Goal: Transaction & Acquisition: Book appointment/travel/reservation

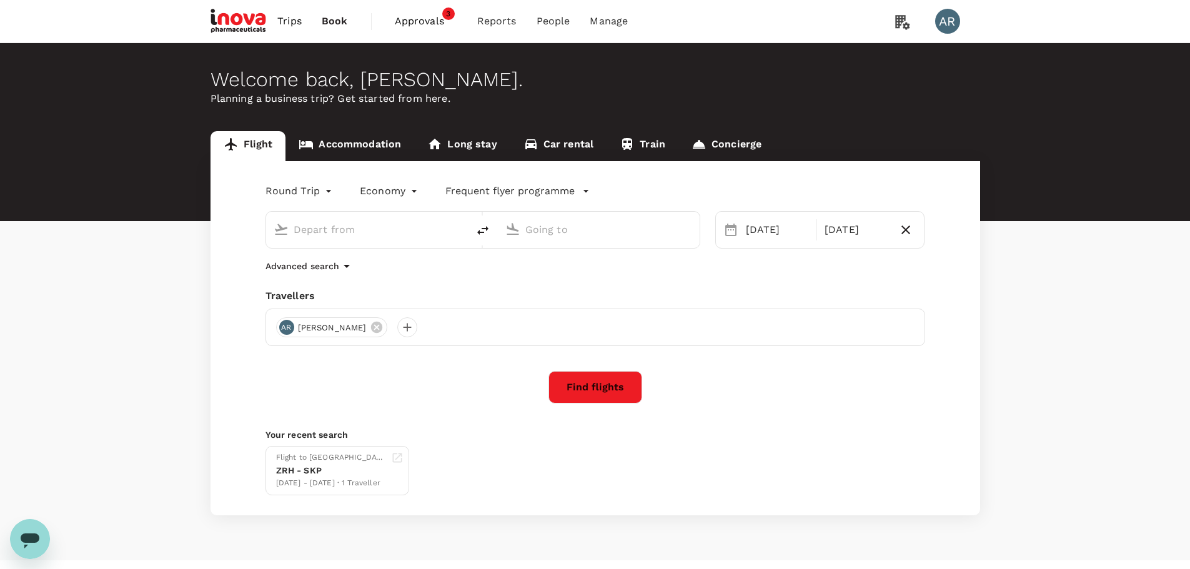
type input "Zurich (ZRH)"
type input "[GEOGRAPHIC_DATA] (SKP)"
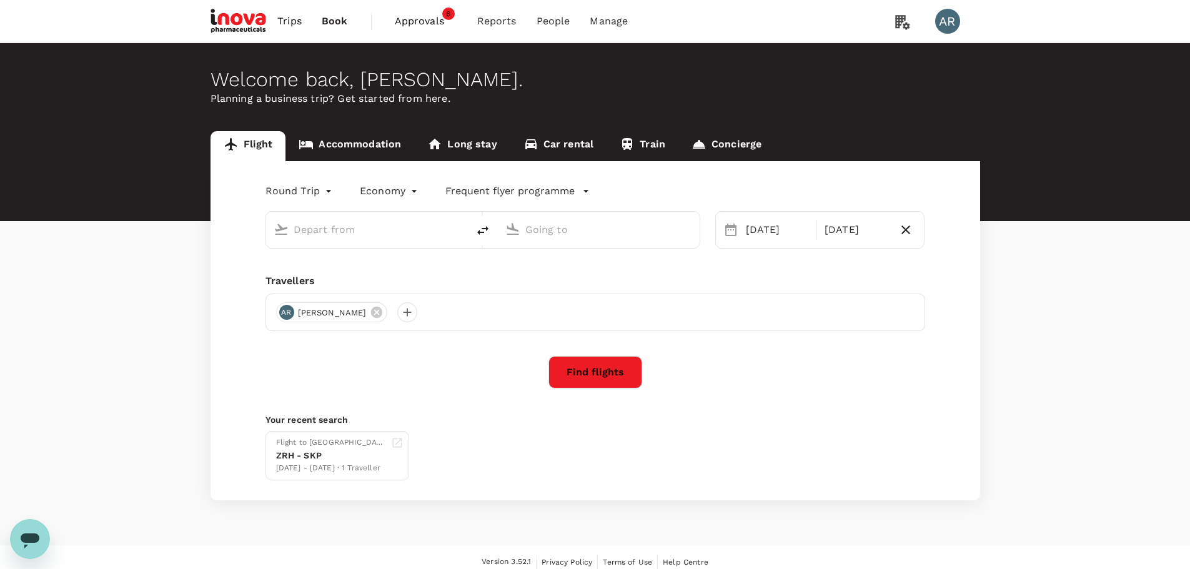
type input "Zurich (ZRH)"
type input "[GEOGRAPHIC_DATA] (SKP)"
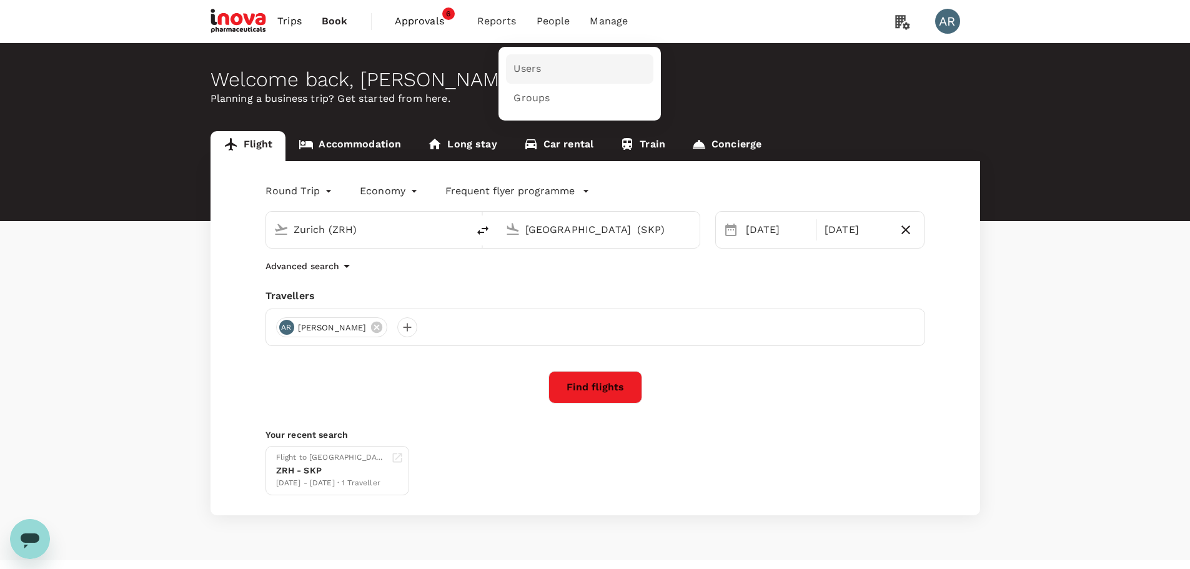
click at [550, 71] on link "Users" at bounding box center [579, 68] width 147 height 29
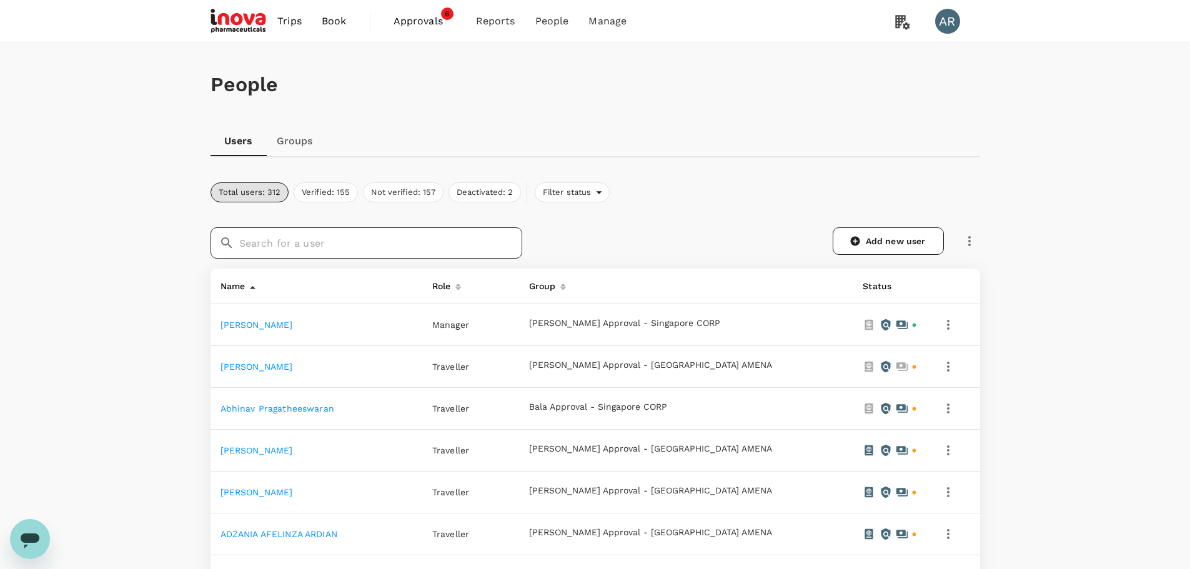
click at [520, 249] on input "text" at bounding box center [380, 242] width 283 height 31
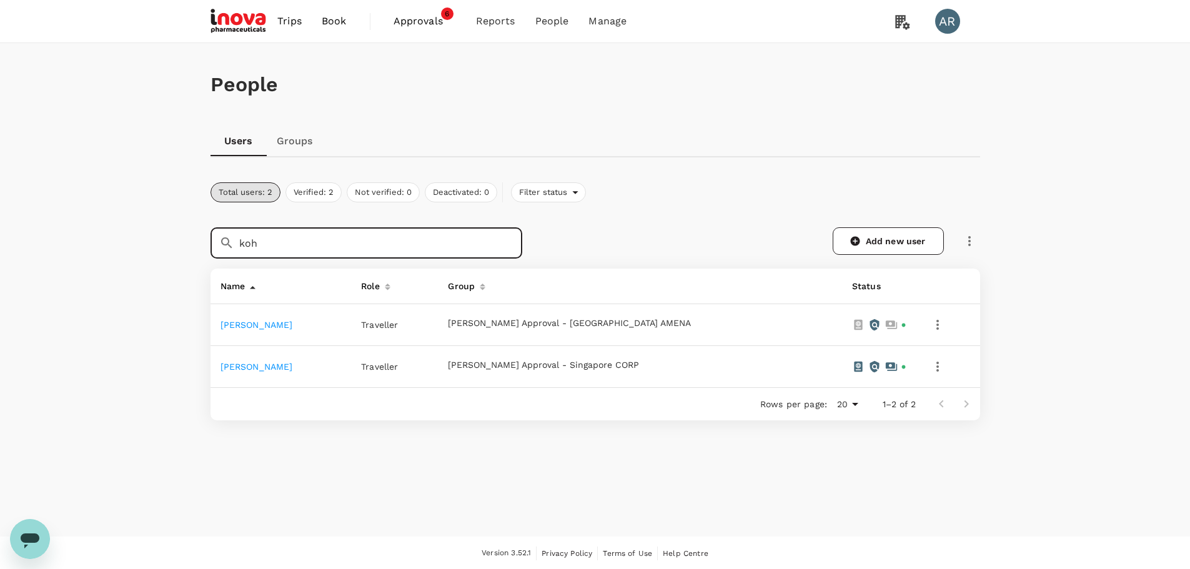
type input "koh"
click at [265, 370] on link "[PERSON_NAME]" at bounding box center [257, 367] width 72 height 10
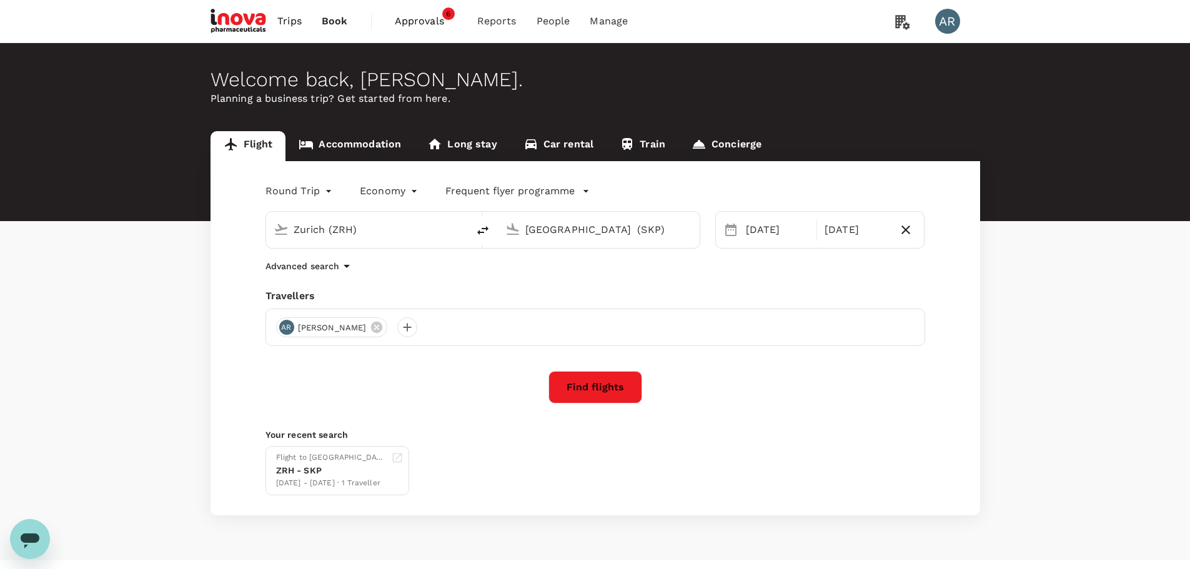
type input "Zurich (ZRH)"
type input "[GEOGRAPHIC_DATA] (SKP)"
click at [787, 569] on div "Version 3.52.1 Privacy Policy Terms of Use Help Centre" at bounding box center [596, 577] width 800 height 34
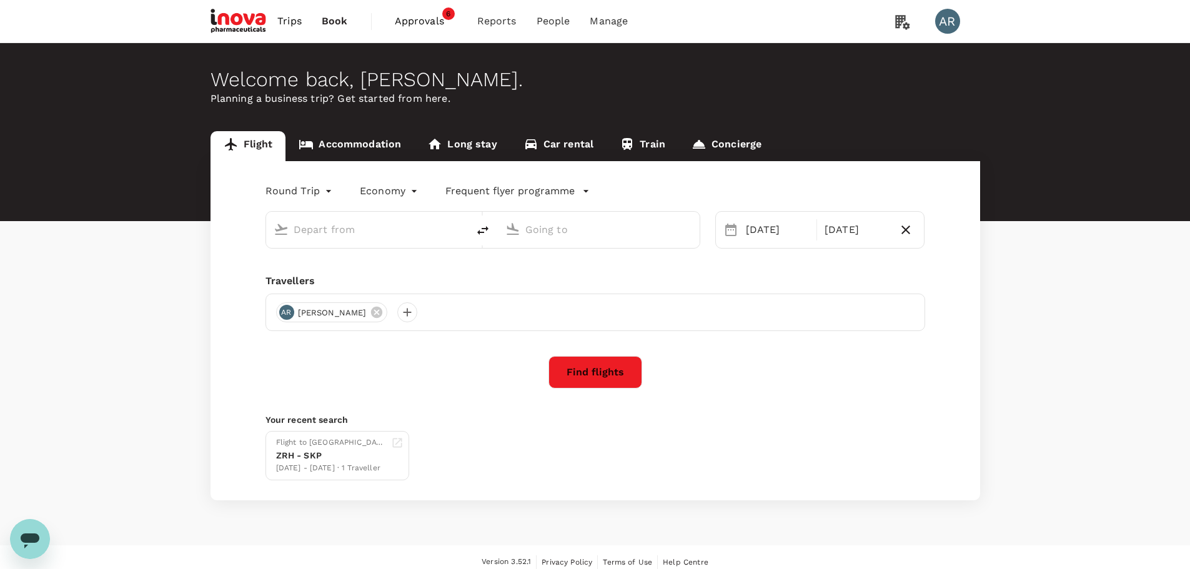
type input "Zurich (ZRH)"
type input "[GEOGRAPHIC_DATA] (SKP)"
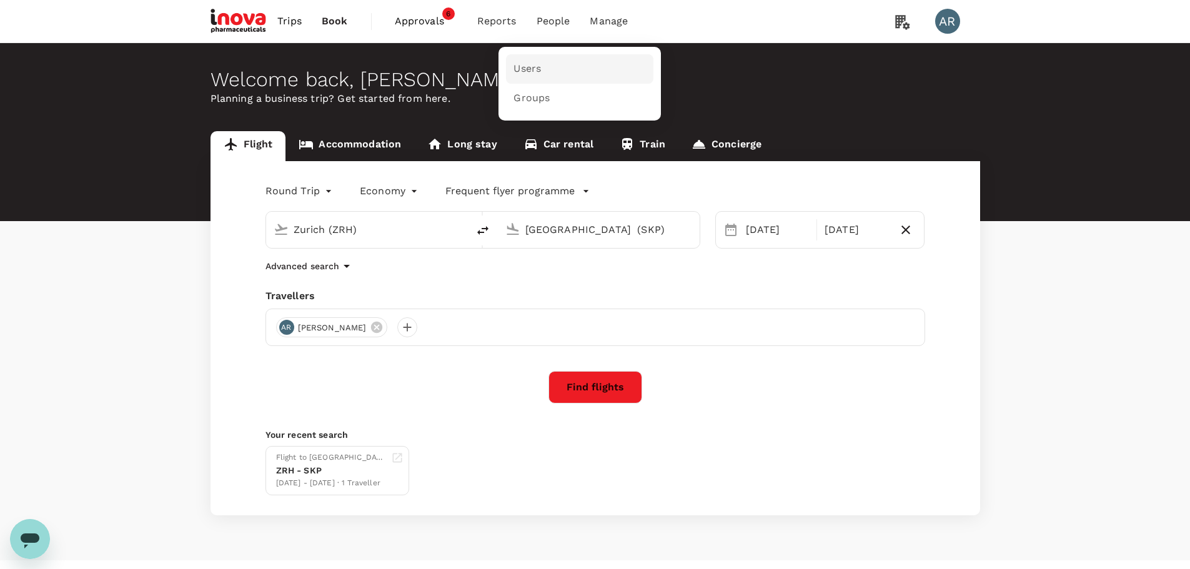
click at [559, 66] on link "Users" at bounding box center [579, 68] width 147 height 29
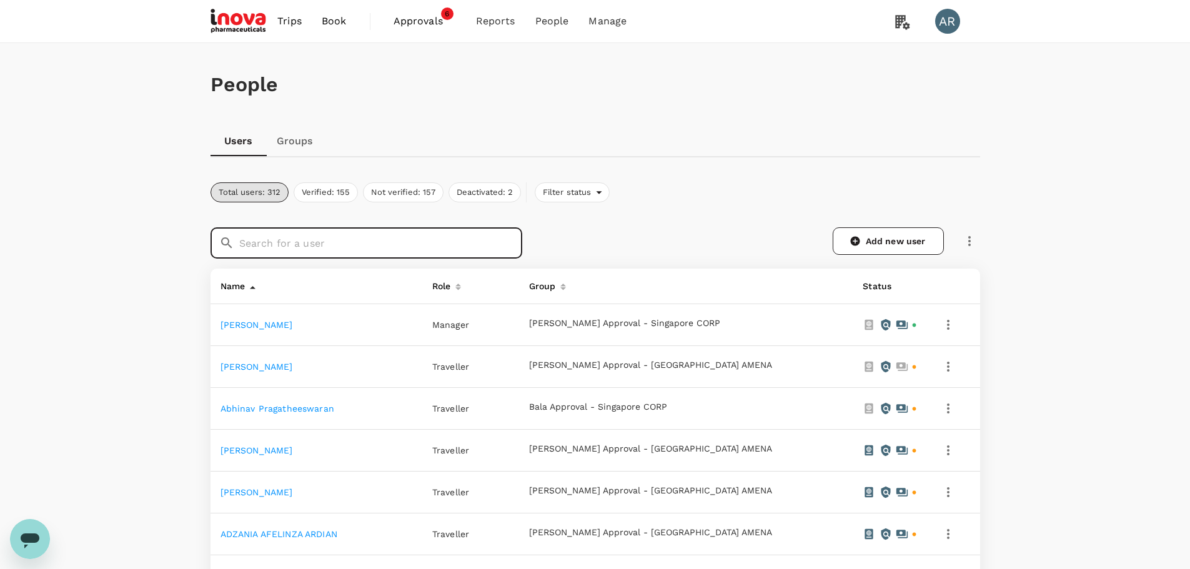
click at [484, 252] on input "text" at bounding box center [380, 242] width 283 height 31
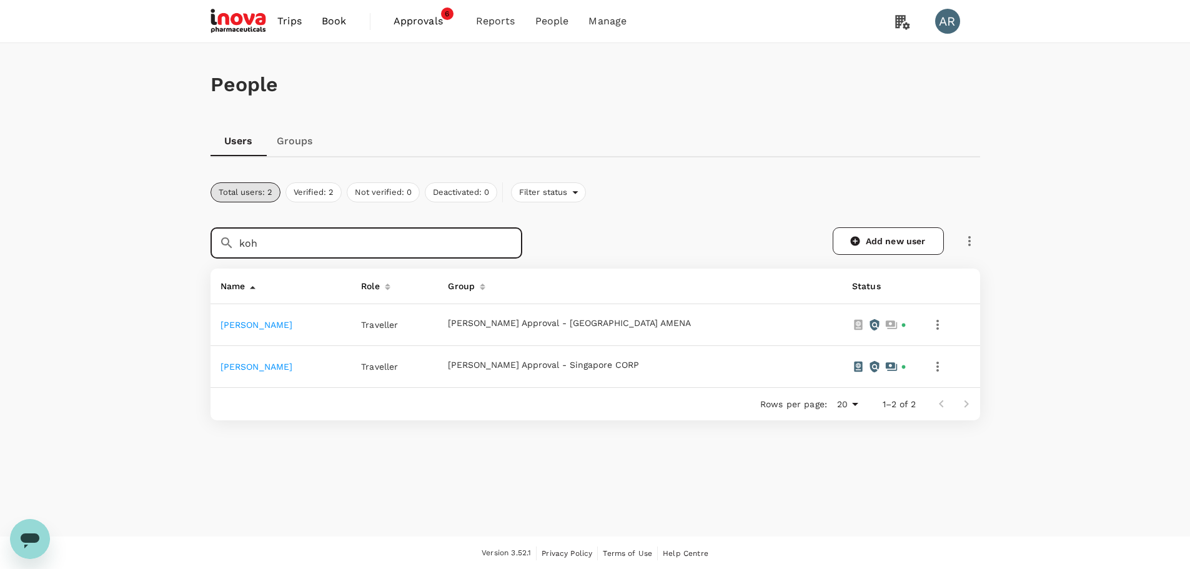
type input "koh"
click at [225, 375] on td "[PERSON_NAME]" at bounding box center [281, 367] width 141 height 42
click at [229, 366] on link "[PERSON_NAME]" at bounding box center [257, 367] width 72 height 10
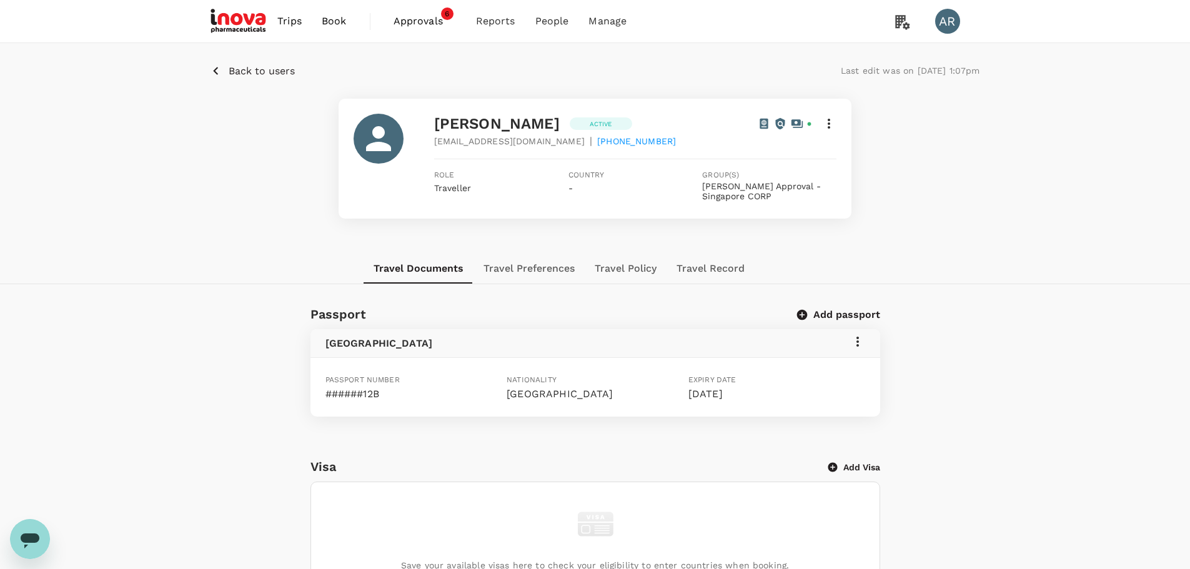
drag, startPoint x: 687, startPoint y: 390, endPoint x: 755, endPoint y: 388, distance: 68.1
click at [755, 388] on div "Expiry date 10 May 2026" at bounding box center [774, 385] width 182 height 34
click at [787, 336] on div "[GEOGRAPHIC_DATA]" at bounding box center [595, 343] width 540 height 18
click at [528, 267] on button "Travel Preferences" at bounding box center [529, 269] width 111 height 30
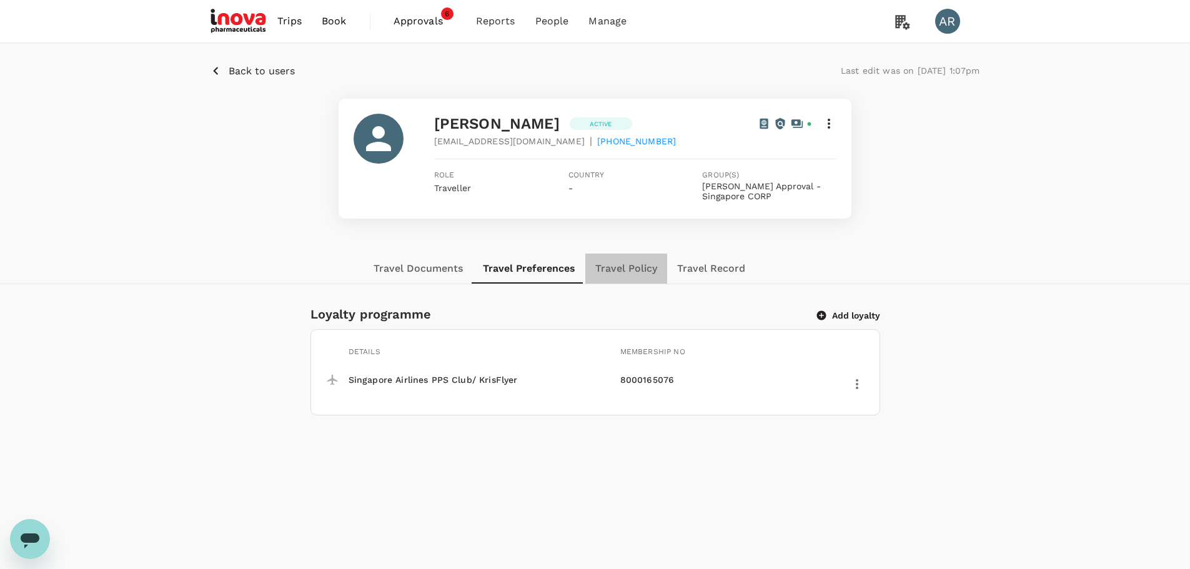
click at [617, 265] on button "Travel Policy" at bounding box center [626, 269] width 82 height 30
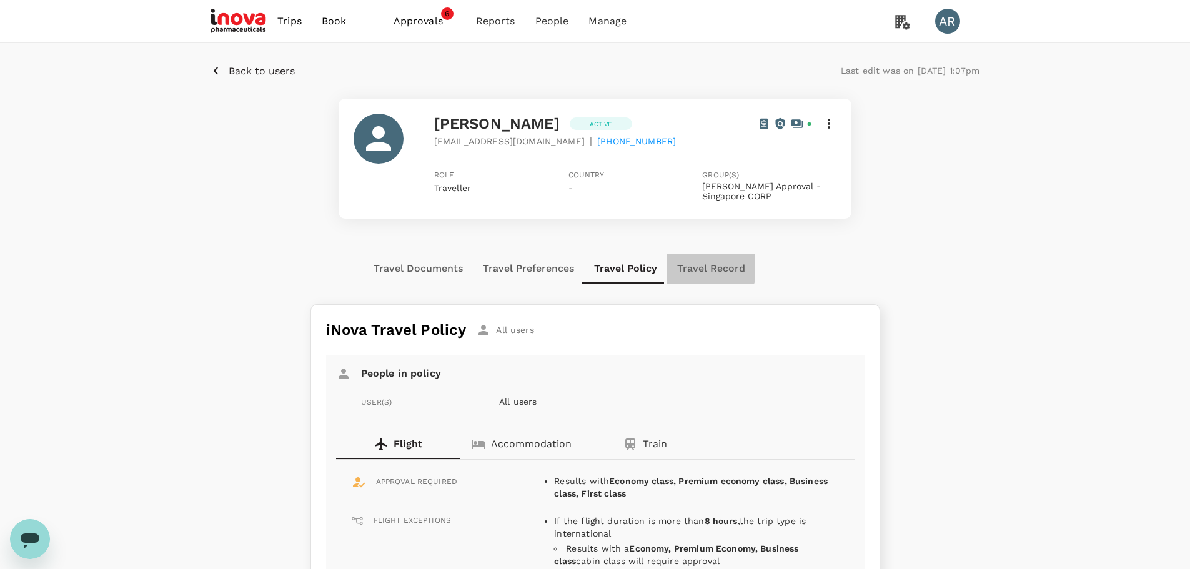
click at [690, 261] on button "Travel Record" at bounding box center [711, 269] width 88 height 30
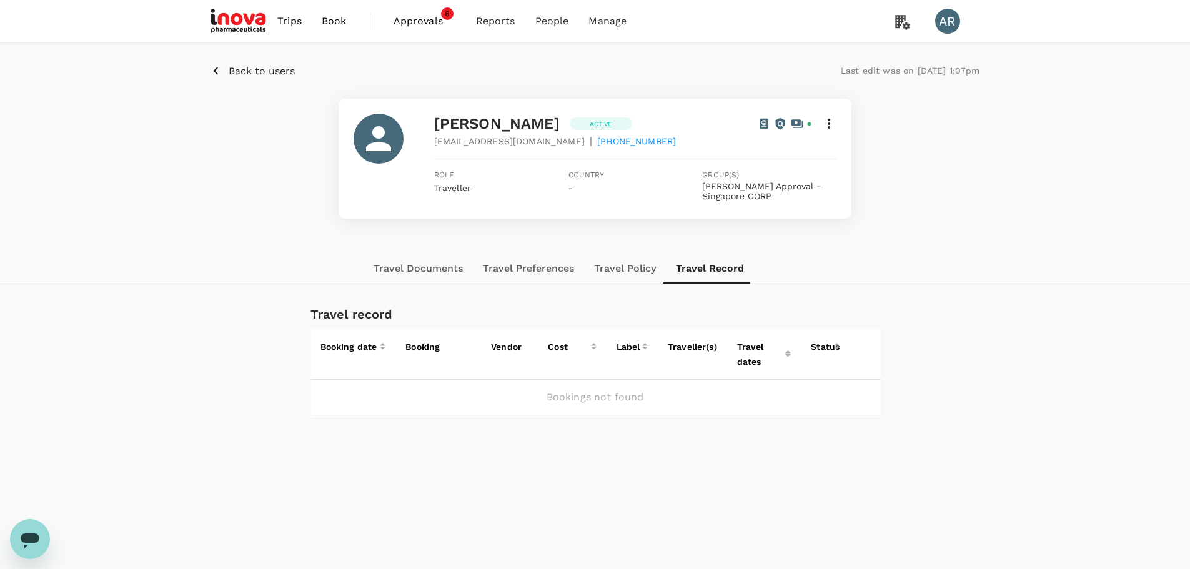
click at [427, 272] on button "Travel Documents" at bounding box center [418, 269] width 109 height 30
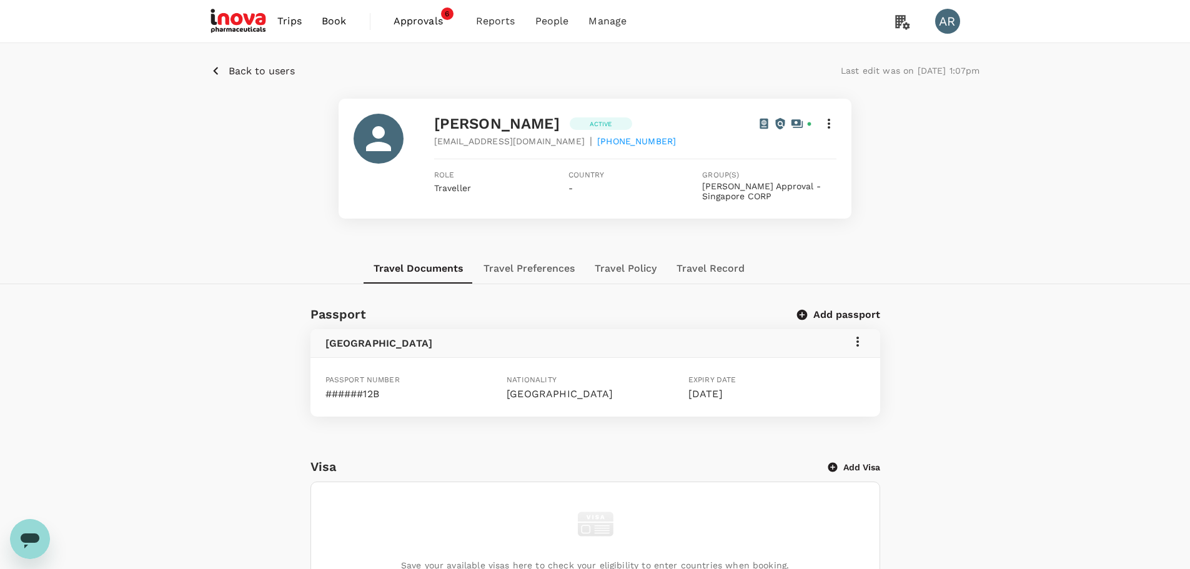
click at [333, 24] on span "Book" at bounding box center [334, 21] width 25 height 15
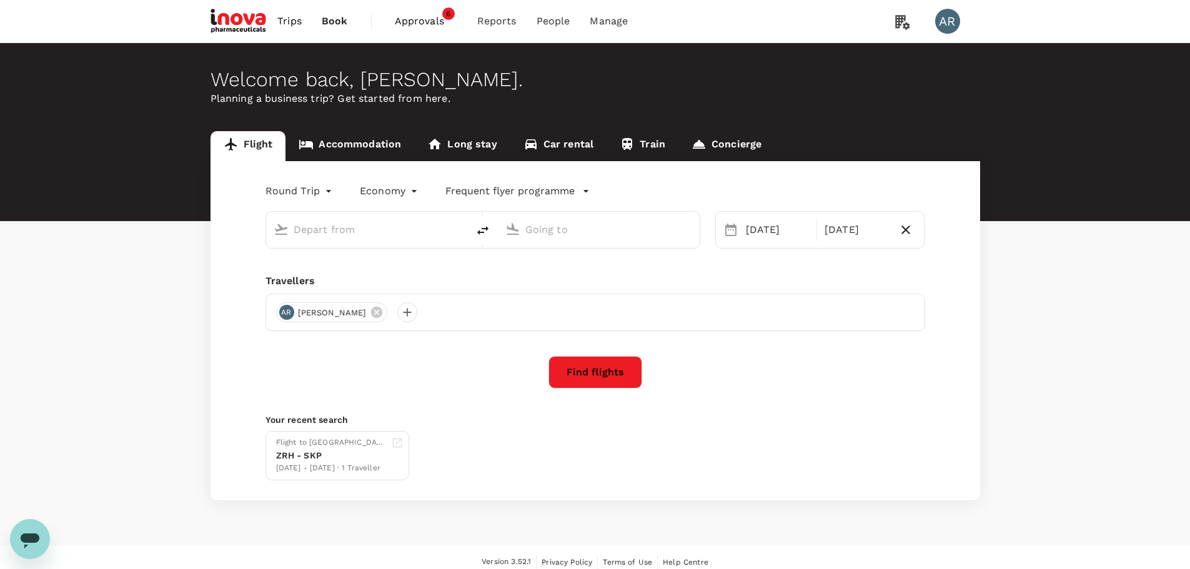
type input "Zurich (ZRH)"
type input "[GEOGRAPHIC_DATA] (SKP)"
type input "Zurich (ZRH)"
type input "[GEOGRAPHIC_DATA] (SKP)"
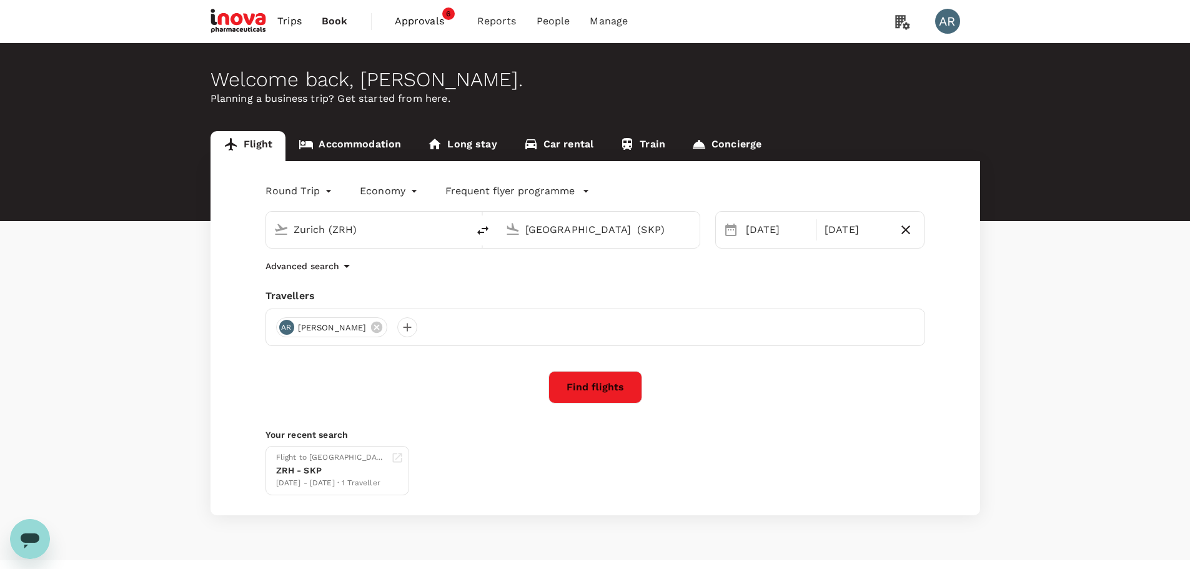
drag, startPoint x: 379, startPoint y: 223, endPoint x: 295, endPoint y: 233, distance: 84.3
click at [295, 233] on input "Zurich (ZRH)" at bounding box center [368, 229] width 148 height 19
click at [332, 284] on p "Singapore Changi" at bounding box center [387, 278] width 222 height 12
type input "Singapore Changi (SIN)"
drag, startPoint x: 630, startPoint y: 229, endPoint x: 480, endPoint y: 227, distance: 150.0
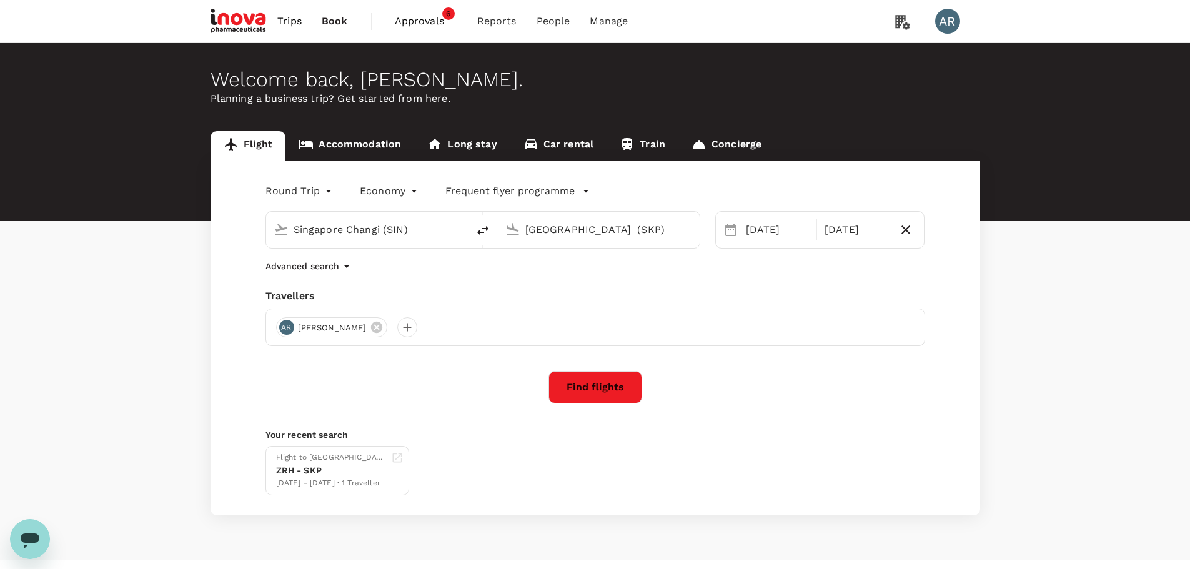
click at [480, 227] on div "Singapore Changi (SIN) Skopje (SKP)" at bounding box center [483, 229] width 435 height 37
click at [550, 281] on p "Shanghai Pudong Intl" at bounding box center [617, 278] width 219 height 12
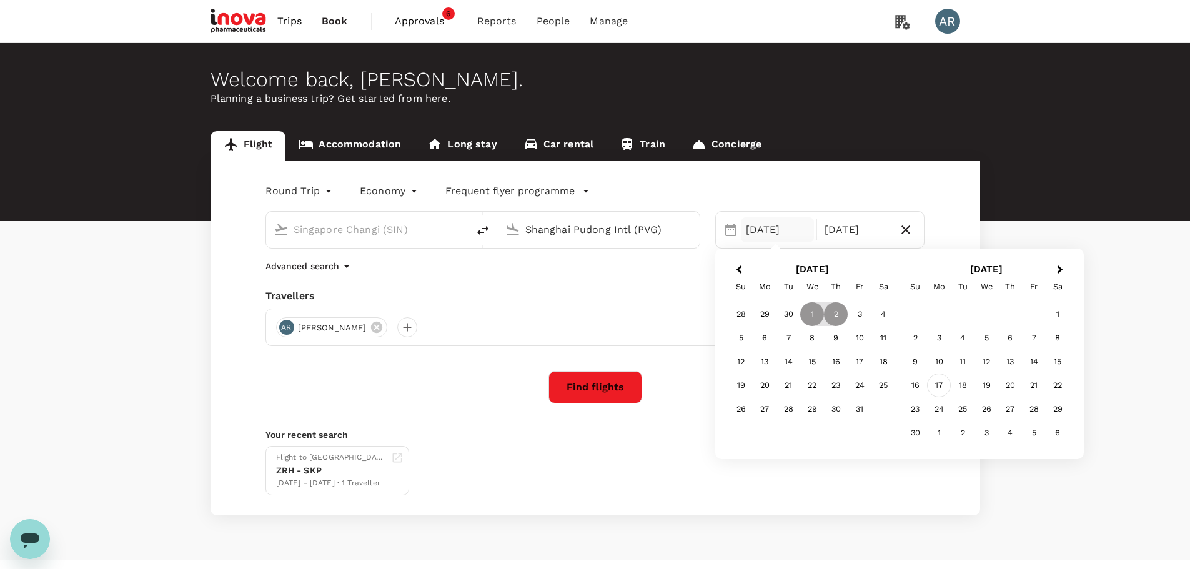
type input "Shanghai Pudong Intl (PVG)"
click at [944, 388] on div "17" at bounding box center [939, 386] width 24 height 24
click at [863, 394] on div "21" at bounding box center [860, 386] width 24 height 24
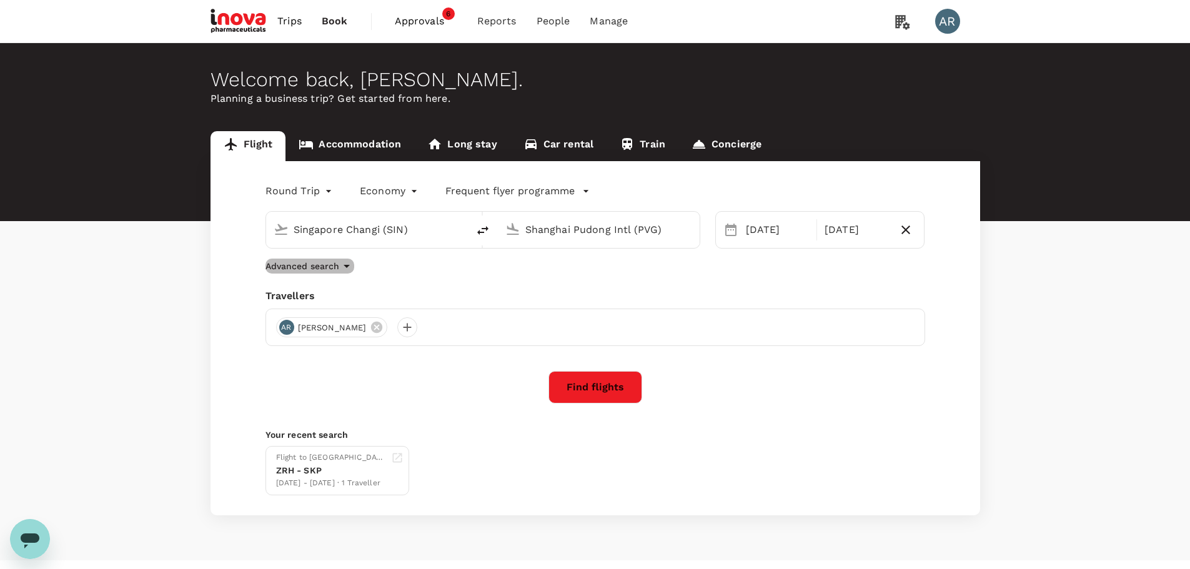
click at [335, 267] on p "Advanced search" at bounding box center [303, 266] width 74 height 12
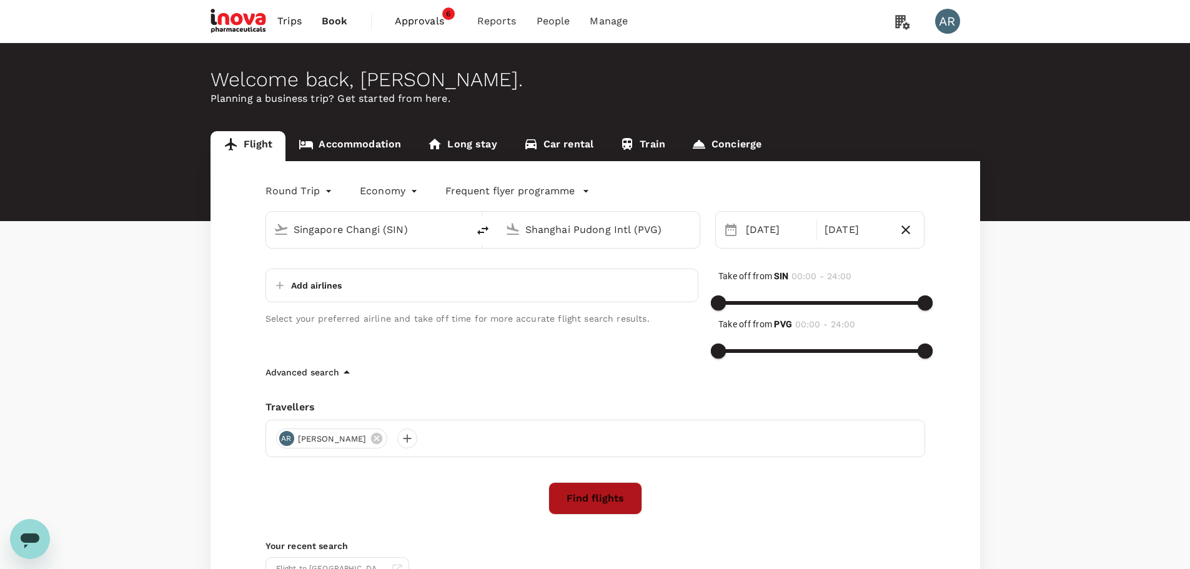
click at [596, 494] on button "Find flights" at bounding box center [596, 498] width 94 height 32
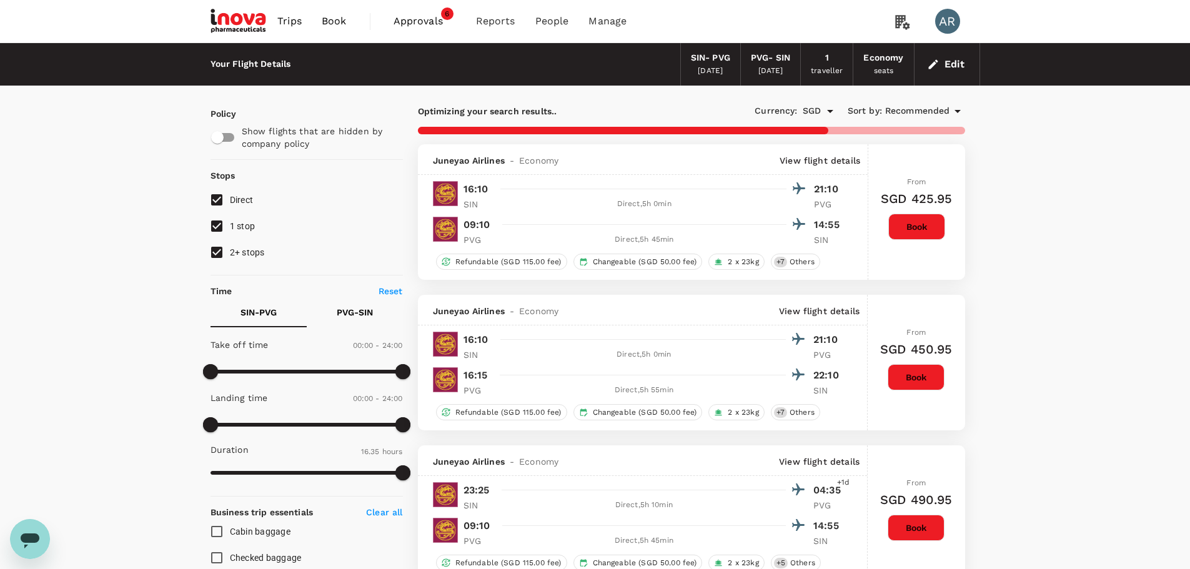
type input "1185"
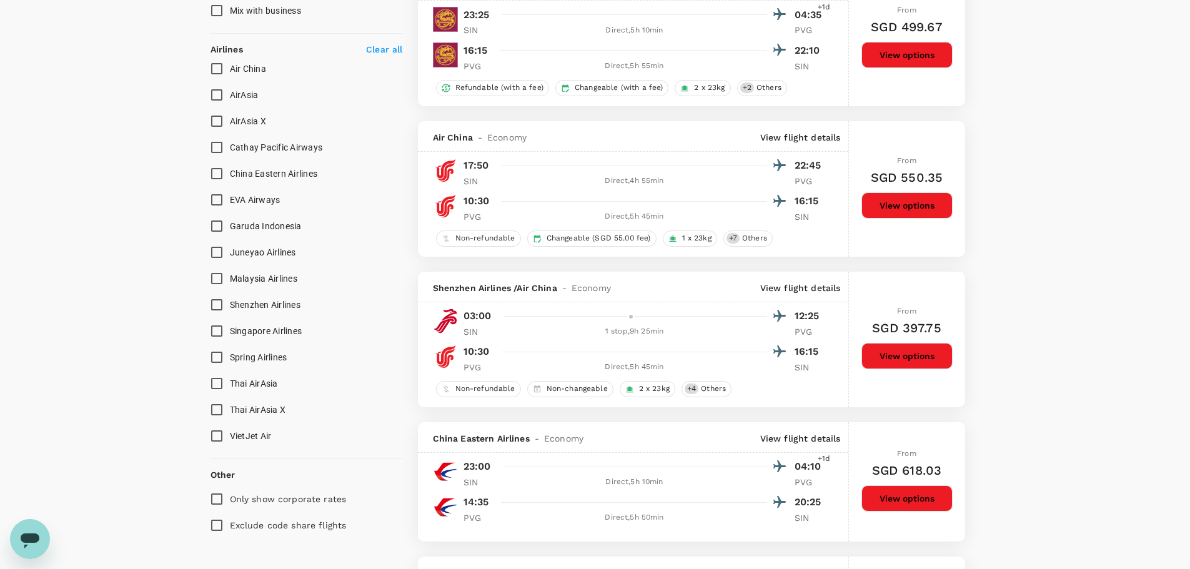
scroll to position [750, 0]
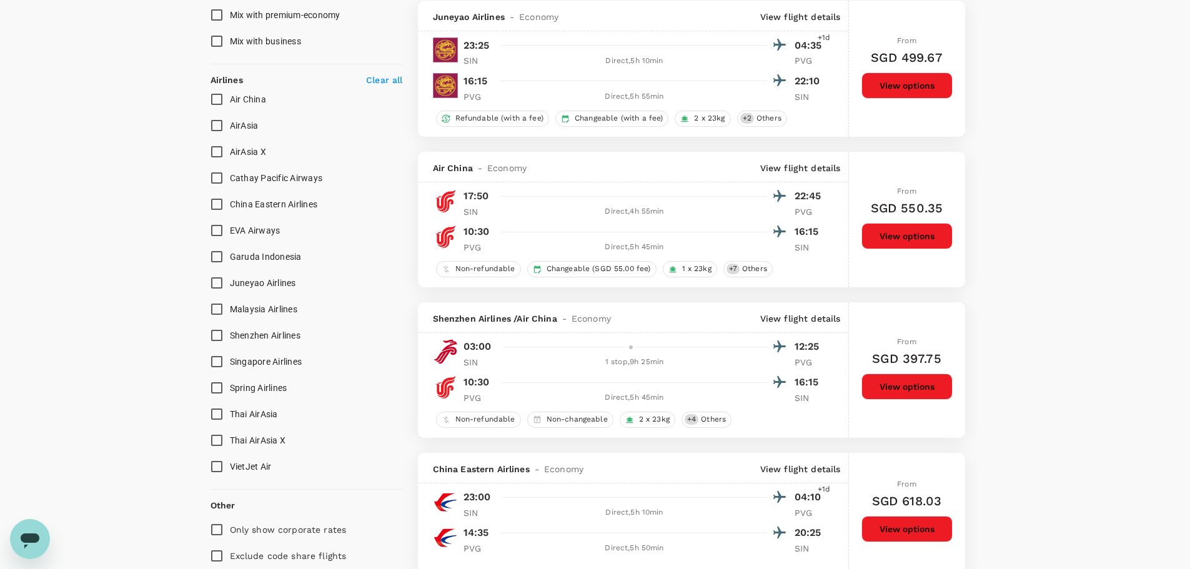
click at [222, 209] on input "China Eastern Airlines" at bounding box center [217, 204] width 26 height 26
checkbox input "true"
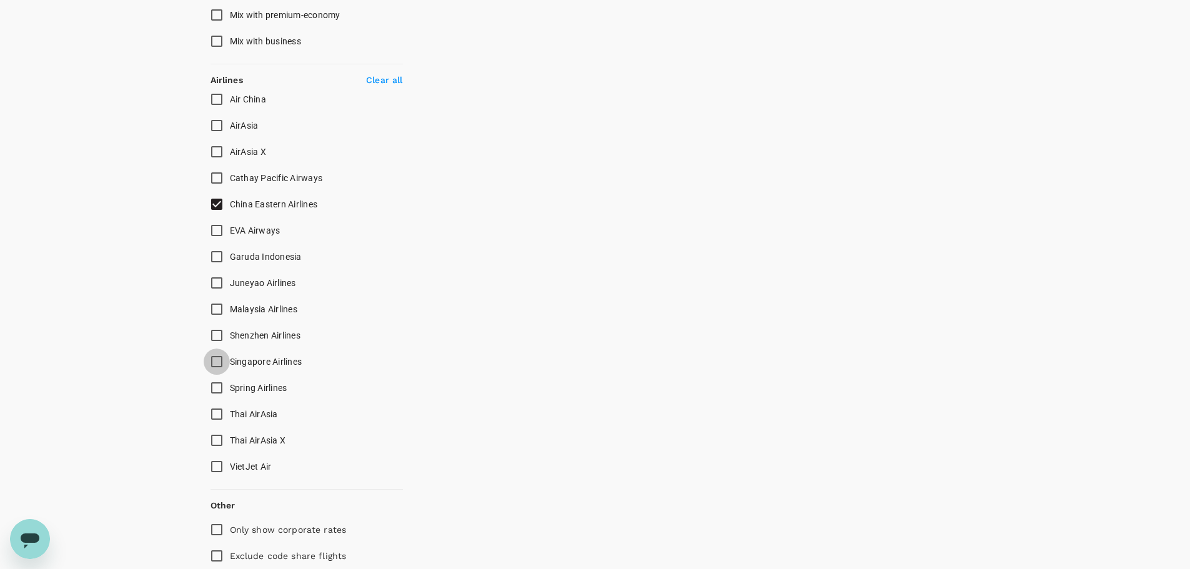
click at [217, 364] on input "Singapore Airlines" at bounding box center [217, 362] width 26 height 26
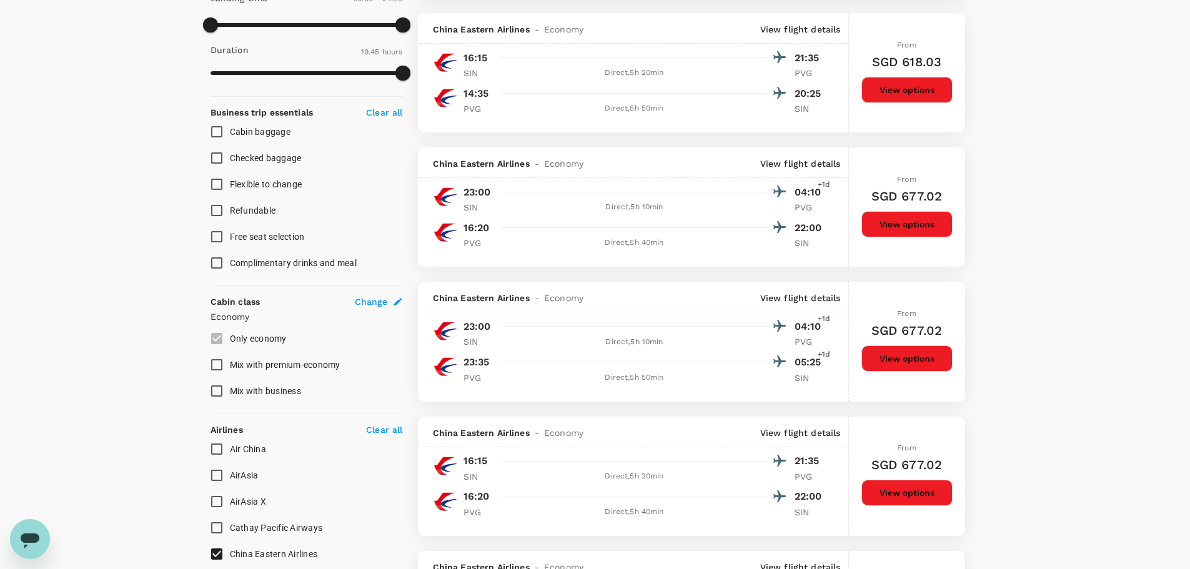
scroll to position [375, 0]
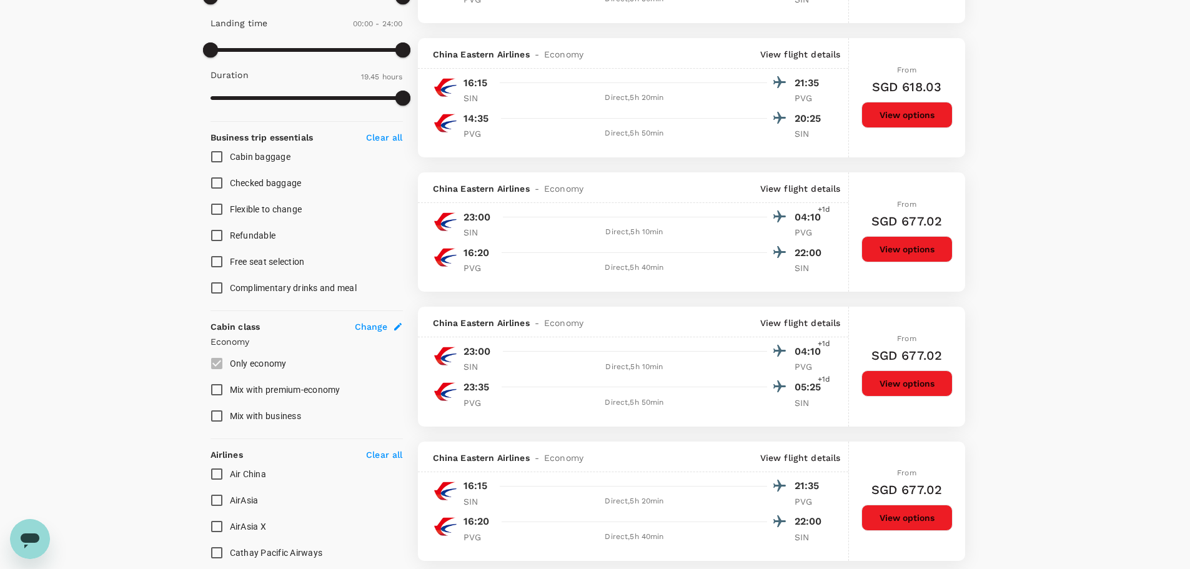
checkbox input "false"
checkbox input "true"
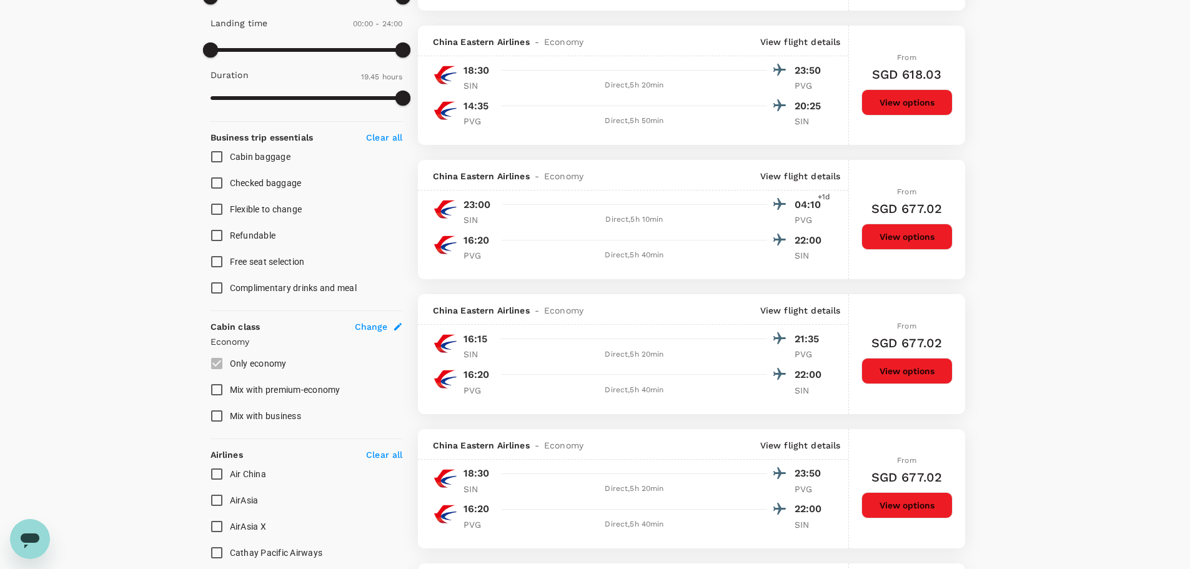
click at [923, 102] on button "View options" at bounding box center [907, 102] width 91 height 26
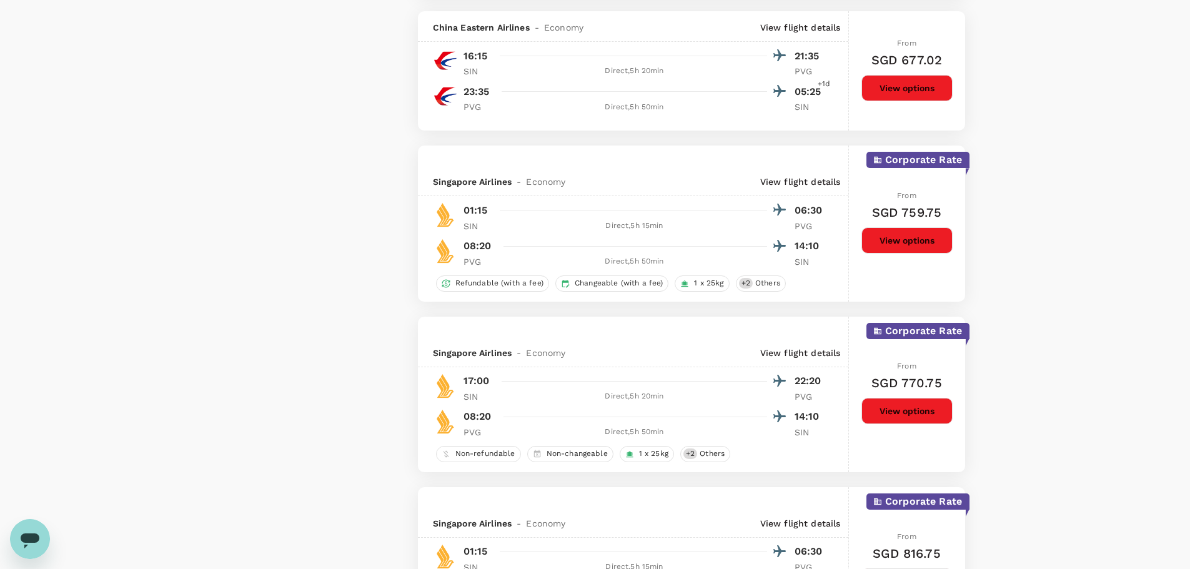
scroll to position [1525, 0]
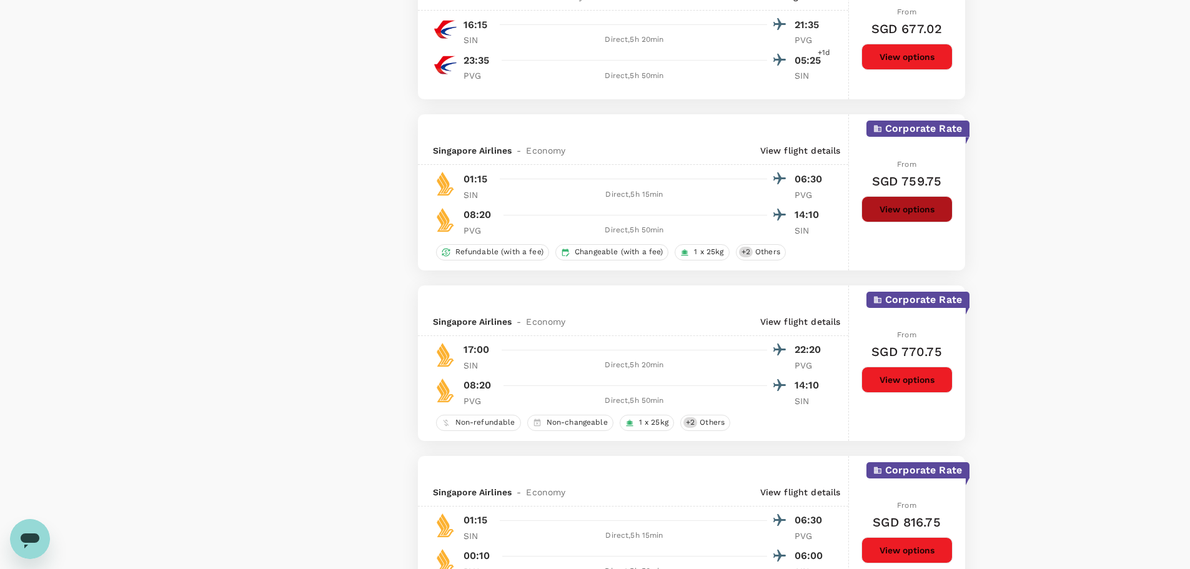
click at [899, 203] on button "View options" at bounding box center [907, 209] width 91 height 26
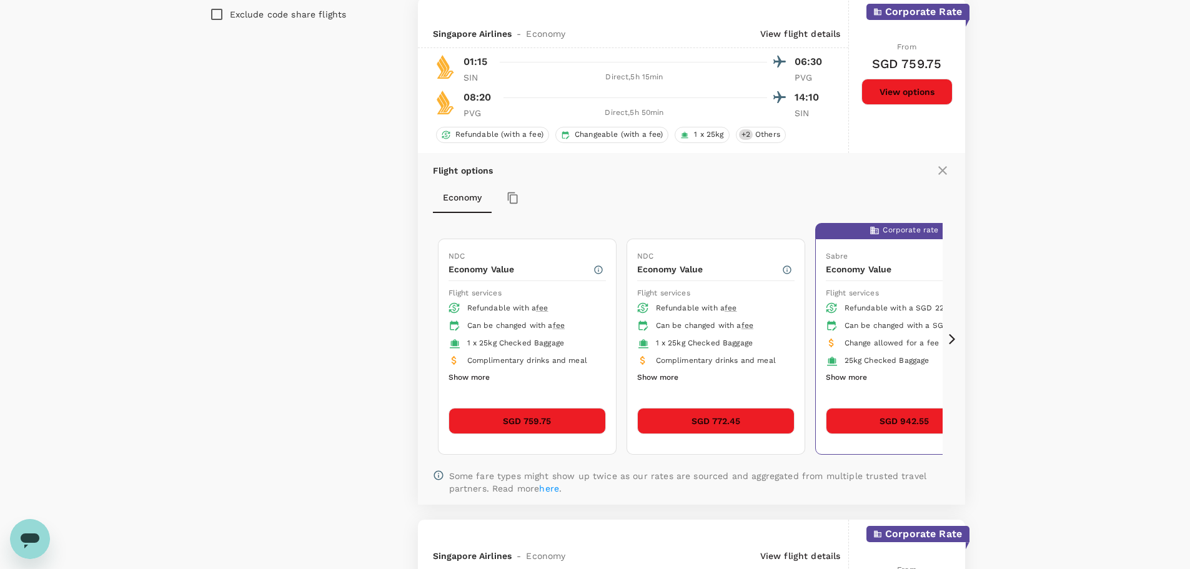
scroll to position [1341, 0]
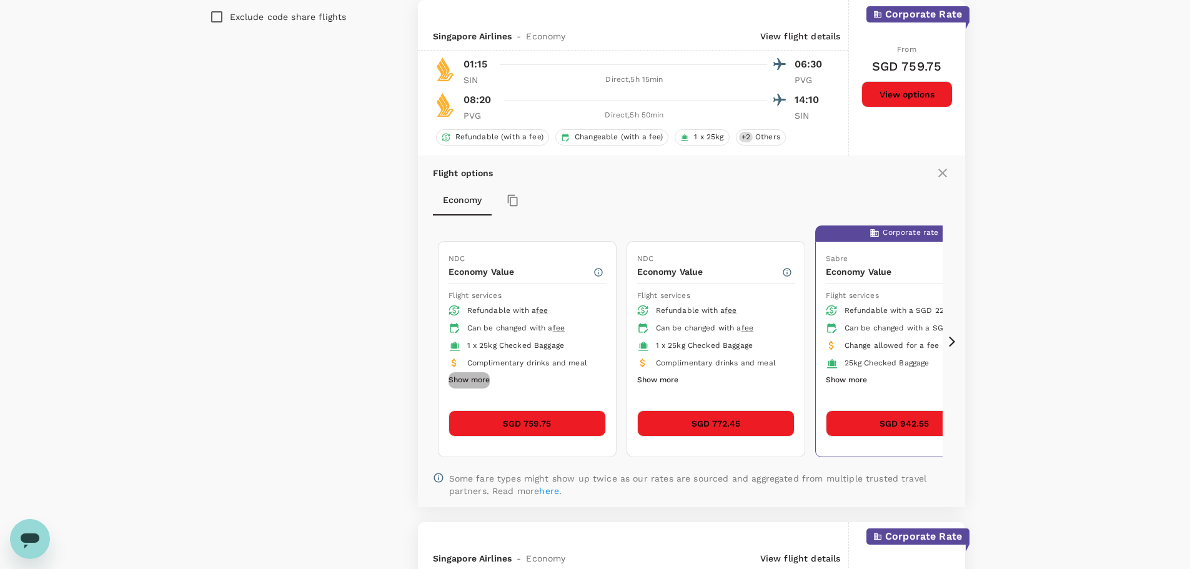
click at [485, 380] on button "Show more" at bounding box center [469, 380] width 41 height 16
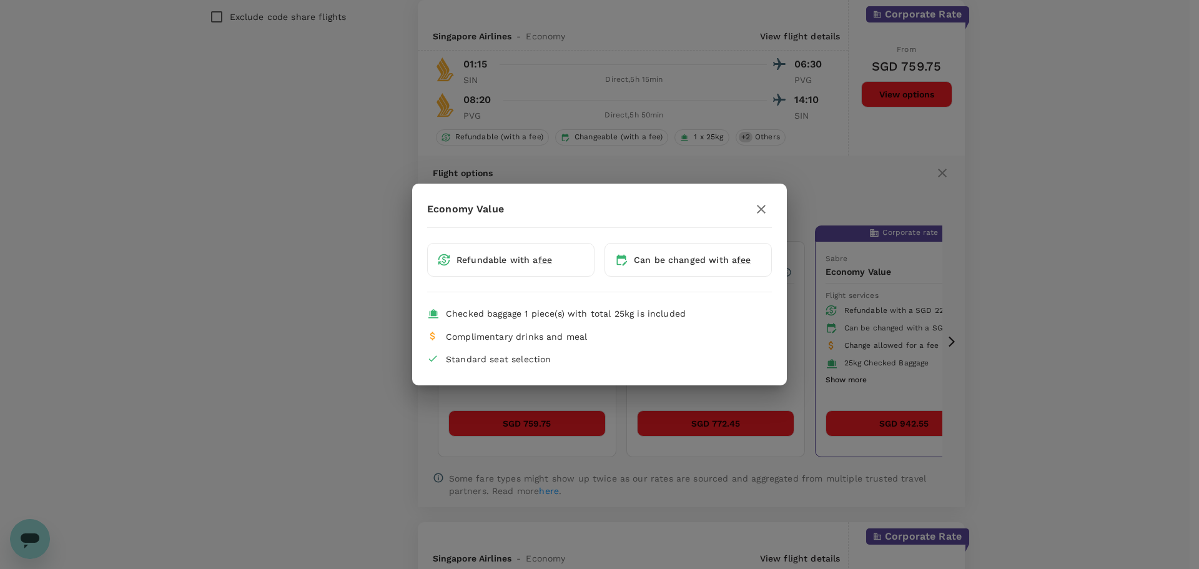
click at [763, 203] on icon "button" at bounding box center [761, 209] width 15 height 15
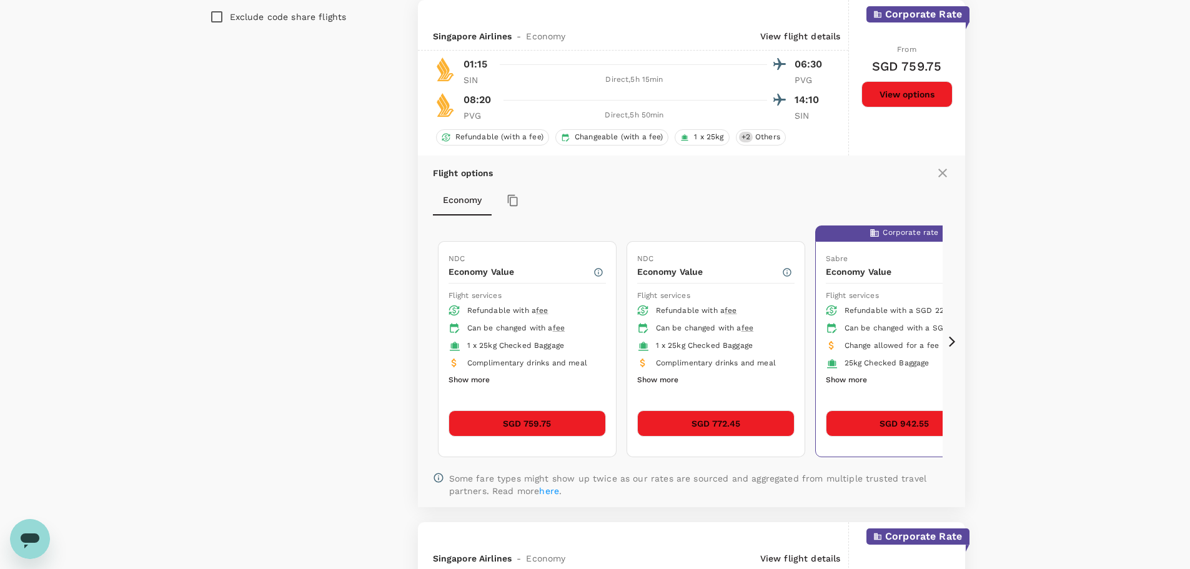
click at [955, 339] on icon at bounding box center [952, 341] width 12 height 12
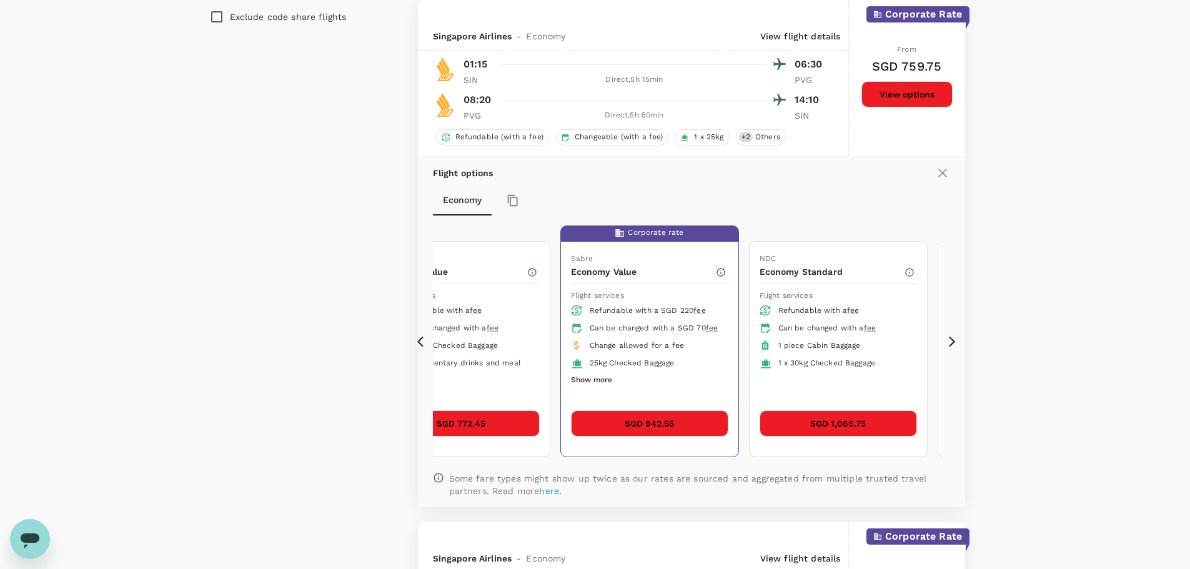
click at [419, 344] on icon at bounding box center [420, 341] width 6 height 11
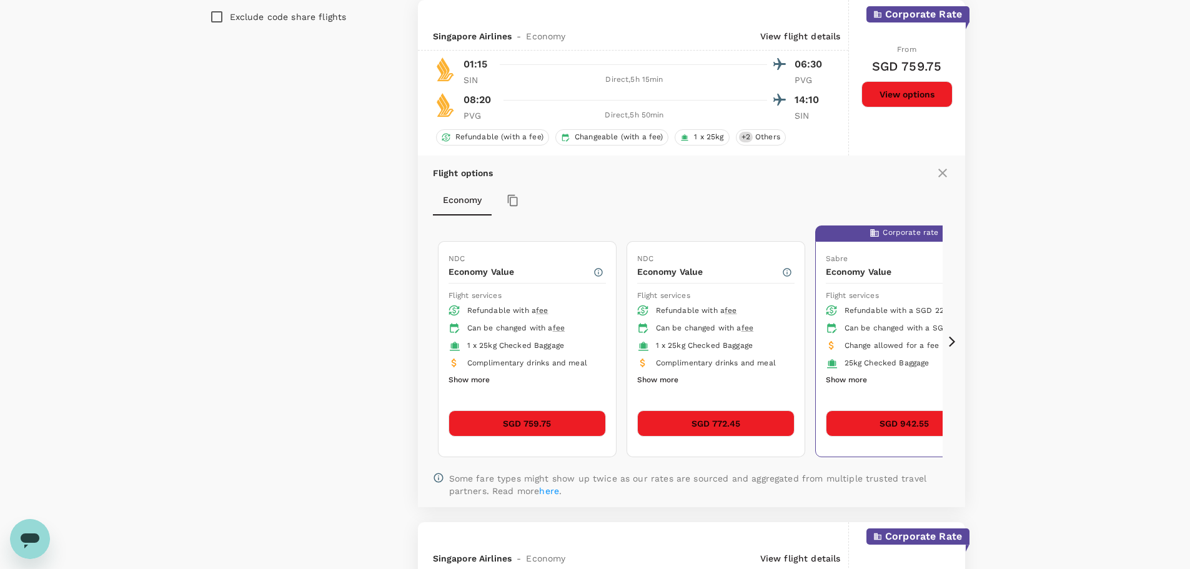
click at [957, 340] on icon at bounding box center [952, 341] width 12 height 12
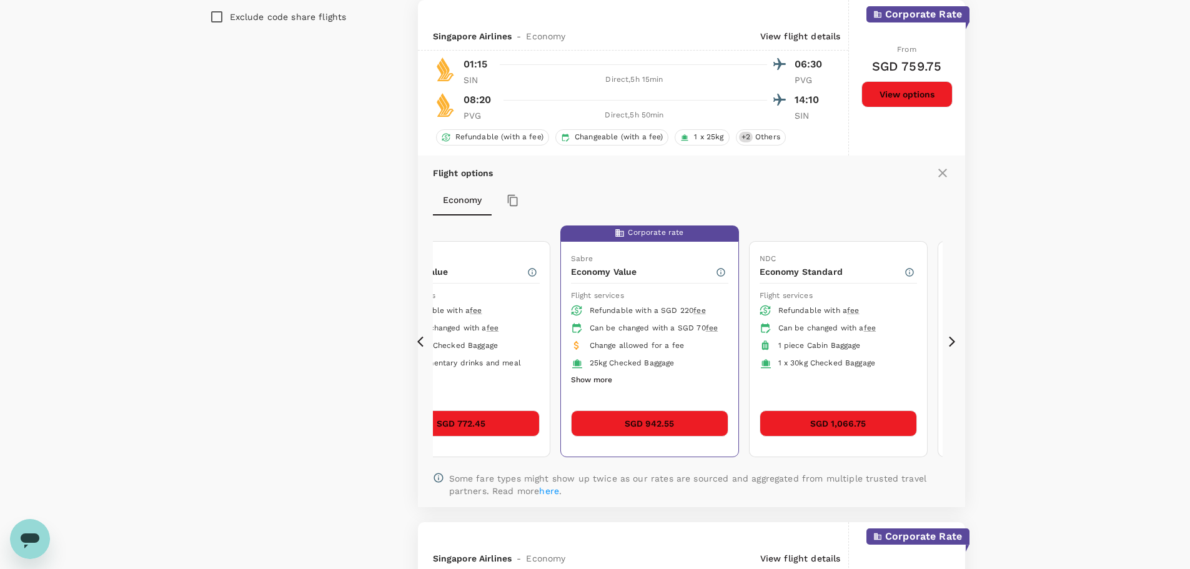
click at [957, 340] on icon at bounding box center [952, 341] width 12 height 12
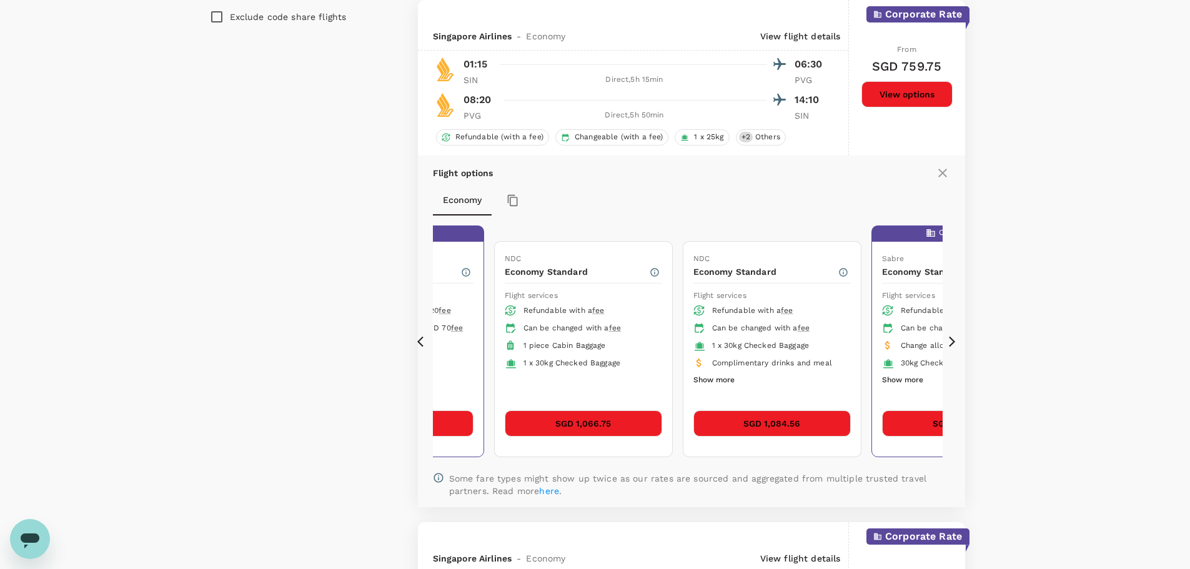
click at [957, 340] on icon at bounding box center [952, 341] width 12 height 12
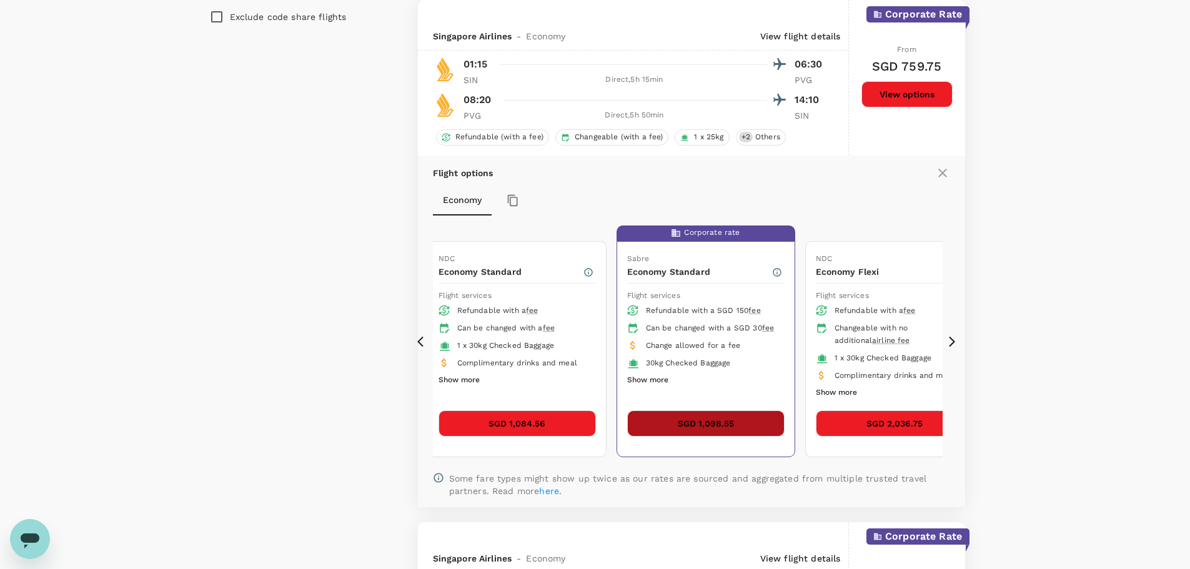
click at [713, 425] on button "SGD 1,098.55" at bounding box center [705, 423] width 157 height 26
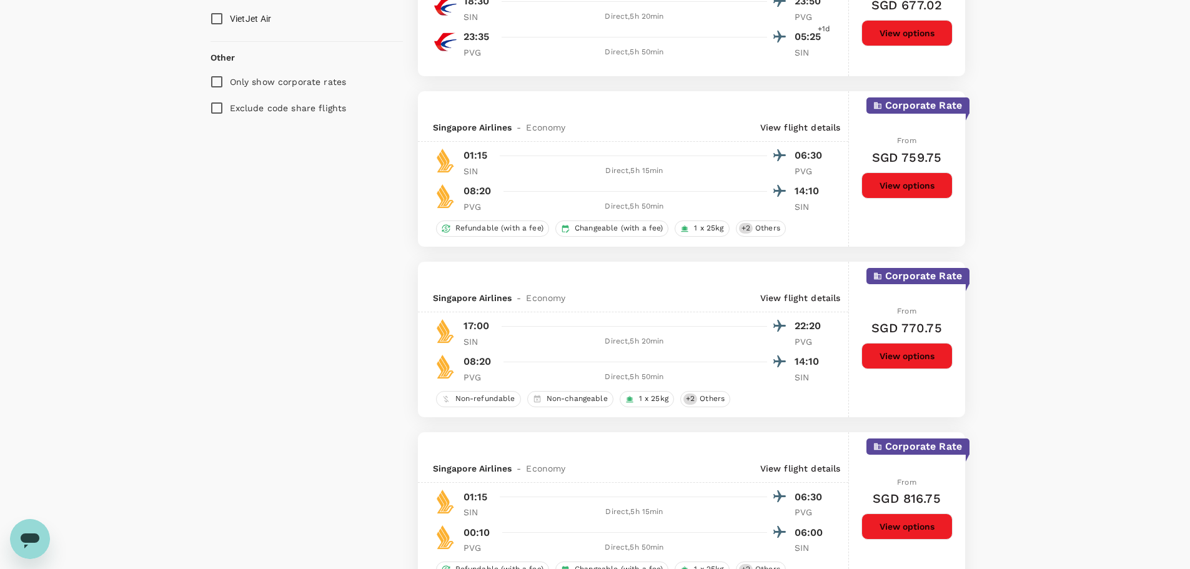
scroll to position [1251, 0]
click at [898, 179] on button "View options" at bounding box center [907, 185] width 91 height 26
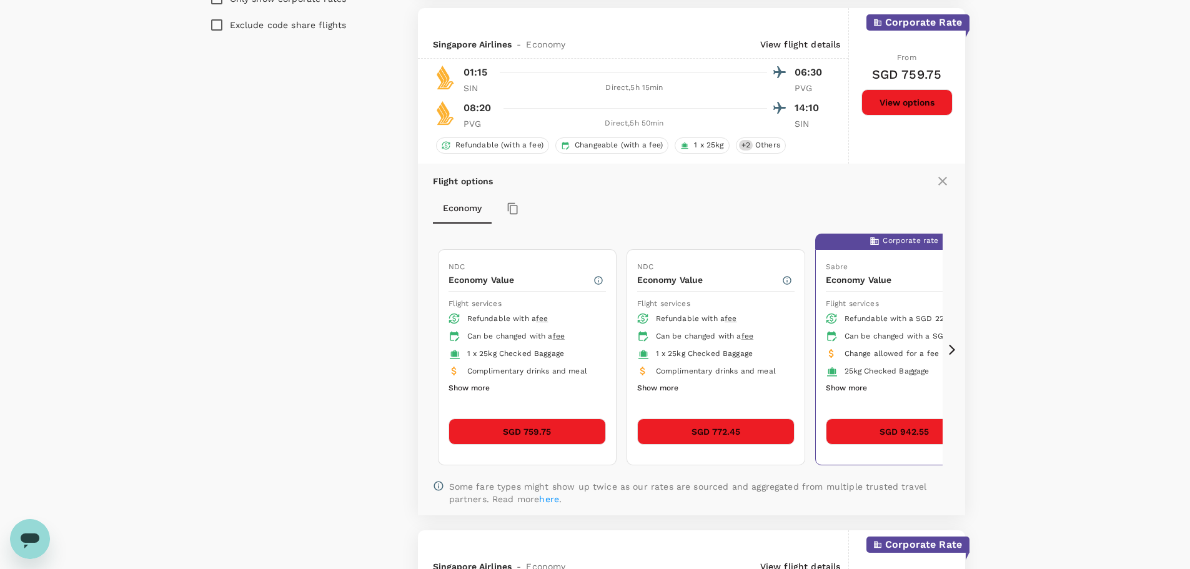
scroll to position [1341, 0]
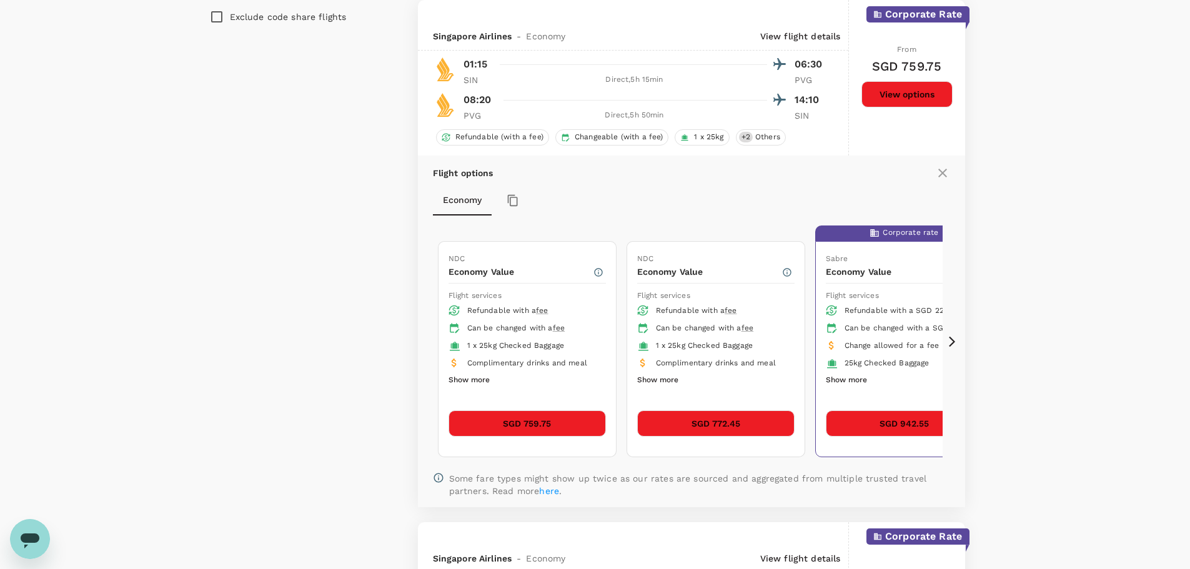
click at [951, 343] on icon at bounding box center [952, 341] width 12 height 12
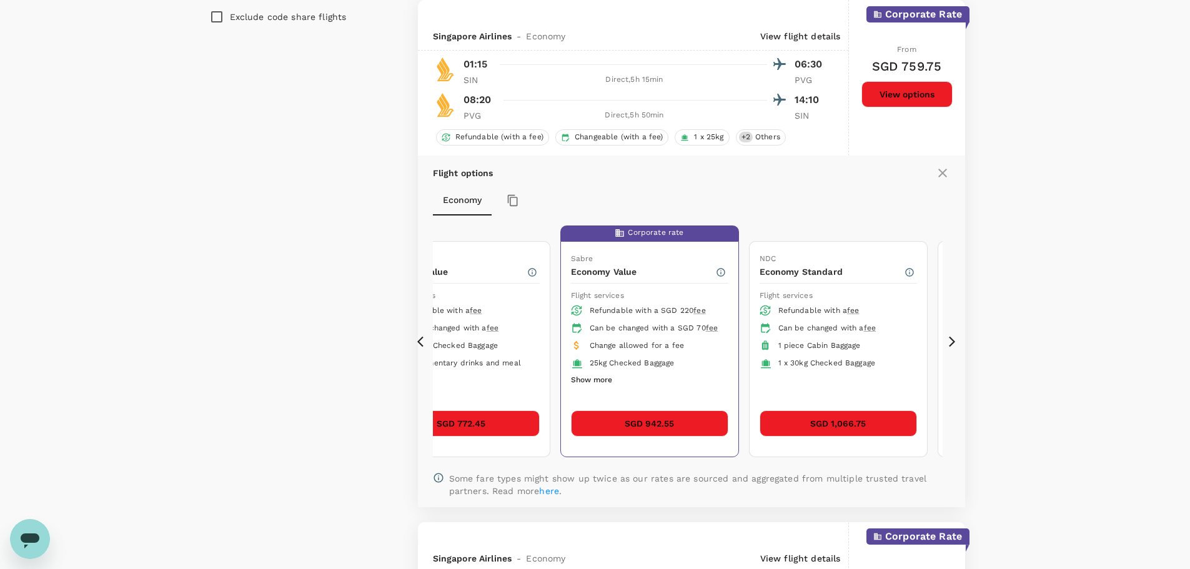
click at [951, 343] on icon at bounding box center [952, 341] width 12 height 12
click at [690, 425] on button "SGD 942.55" at bounding box center [649, 423] width 157 height 26
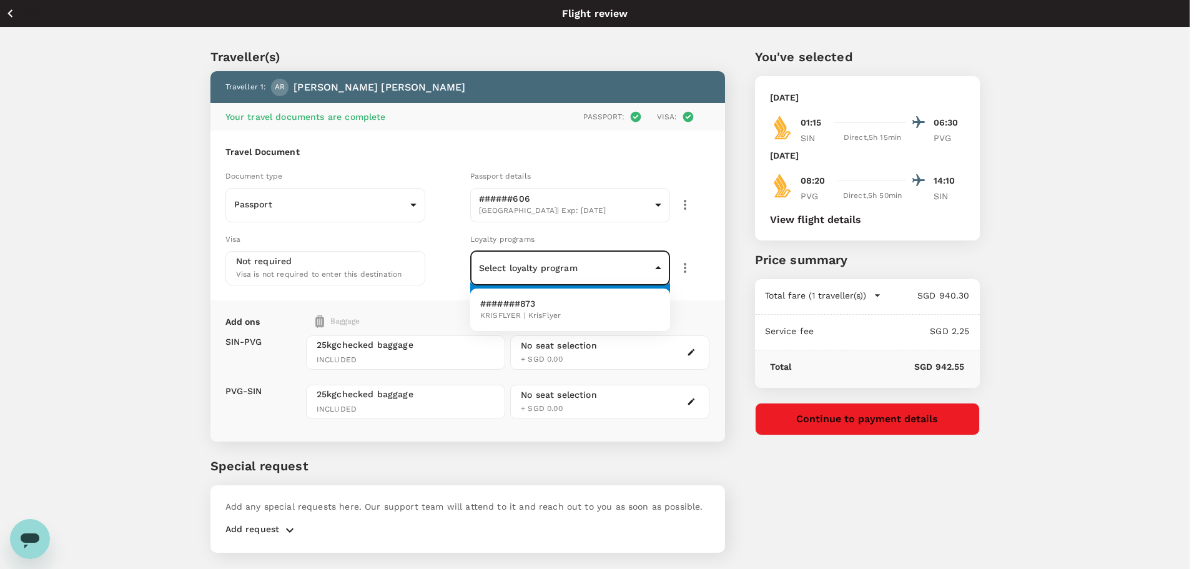
click at [654, 274] on body "Back to flight results Flight review Traveller(s) Traveller 1 : AR Aldo Ronchet…" at bounding box center [599, 301] width 1199 height 603
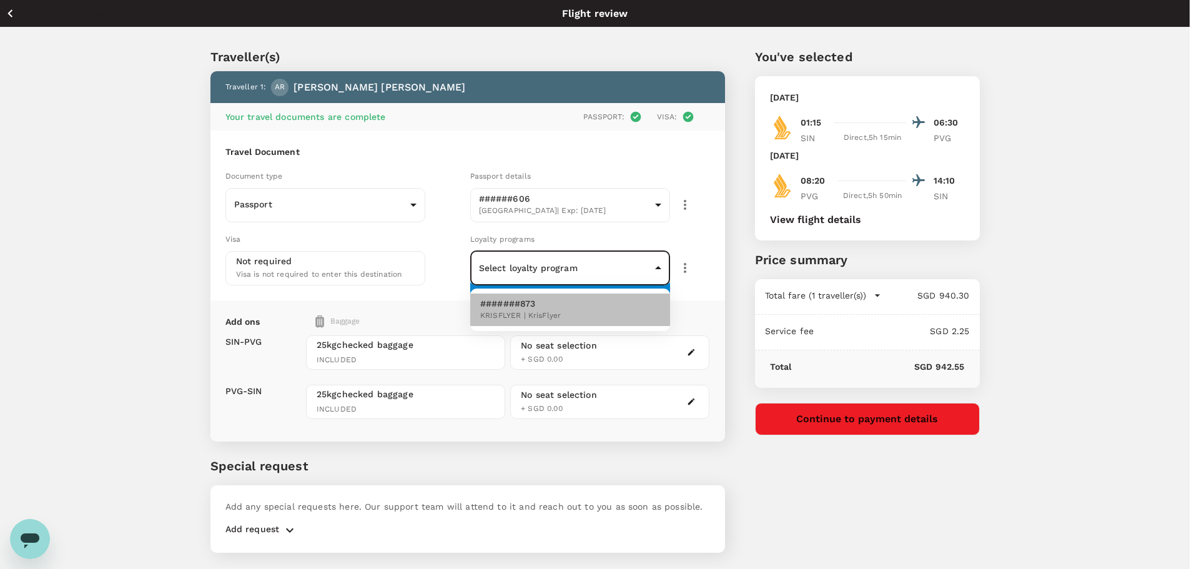
click at [653, 306] on li "#######873 KRISFLYER | KrisFlyer" at bounding box center [570, 310] width 200 height 32
type input "642cbd35-037f-4414-95f3-d6d04ec0946c"
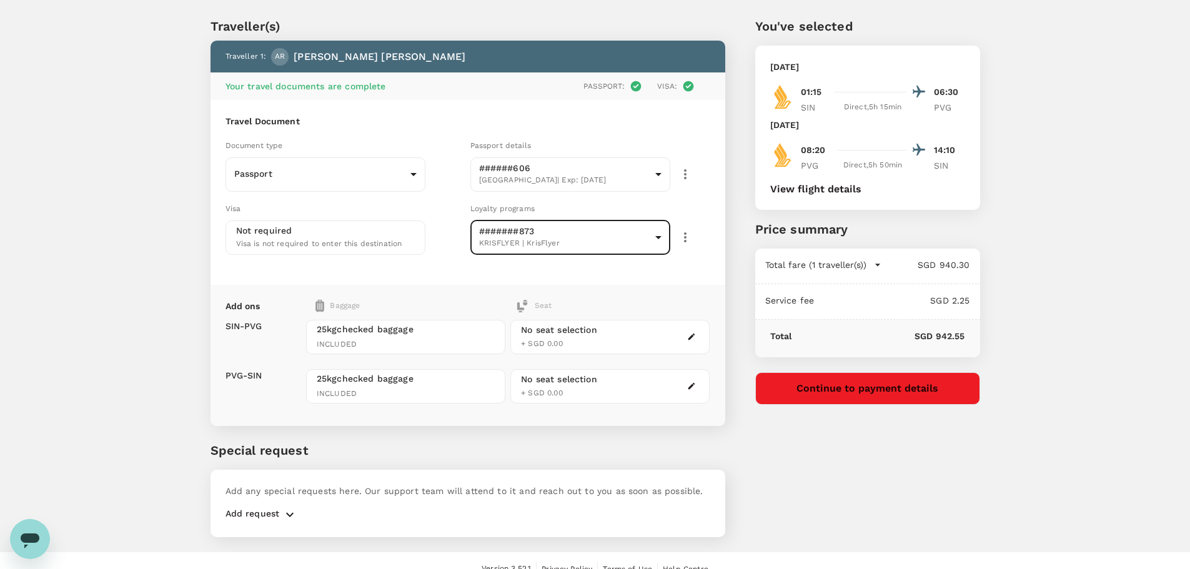
scroll to position [47, 0]
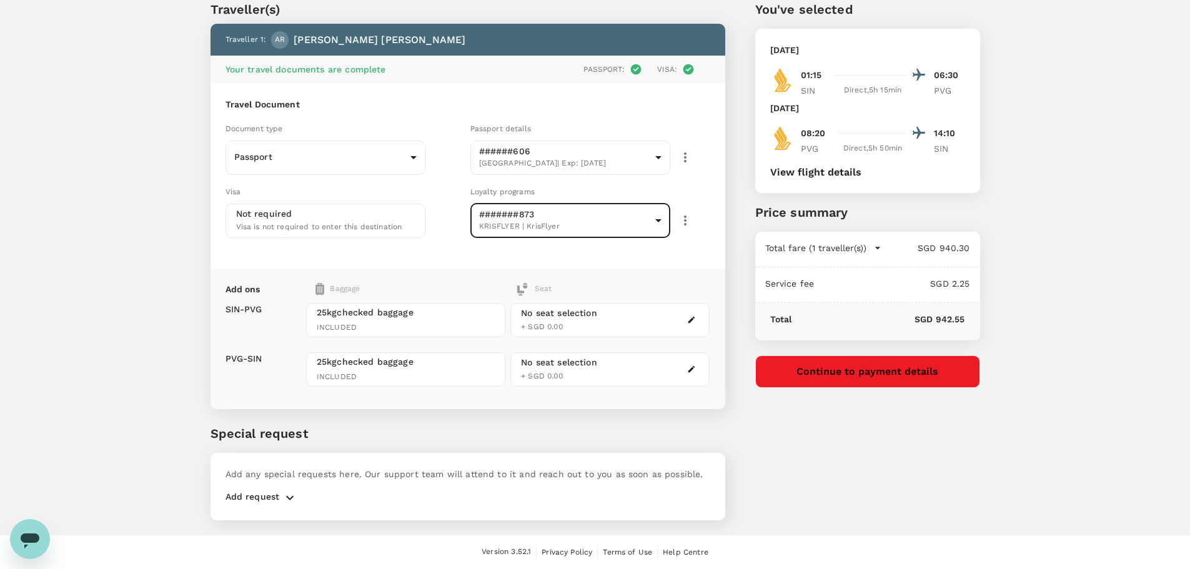
click at [287, 494] on icon "button" at bounding box center [289, 497] width 15 height 15
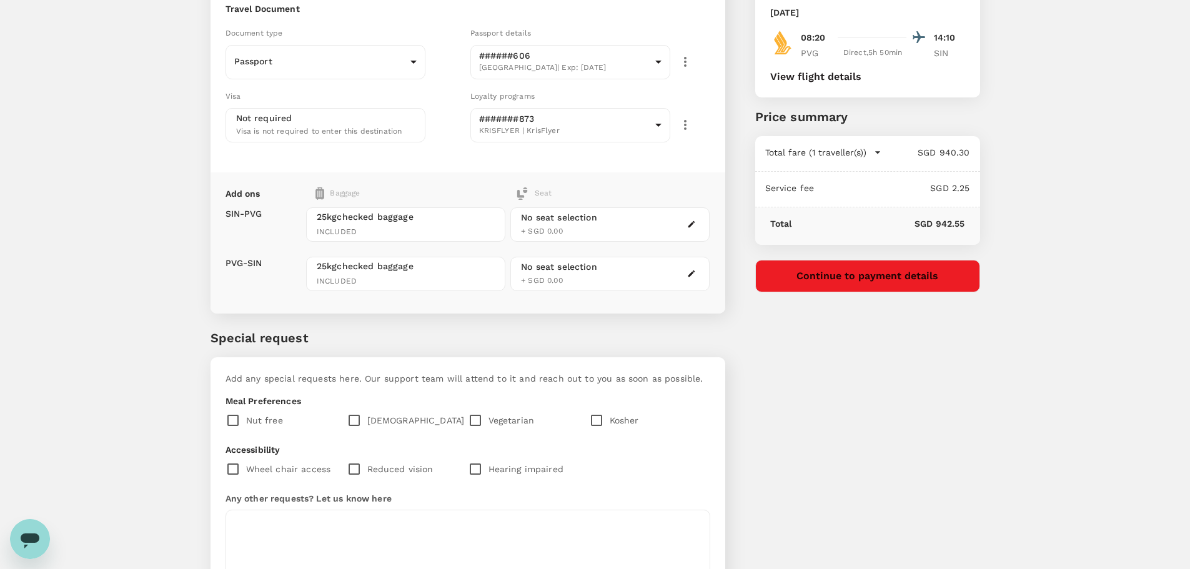
scroll to position [172, 0]
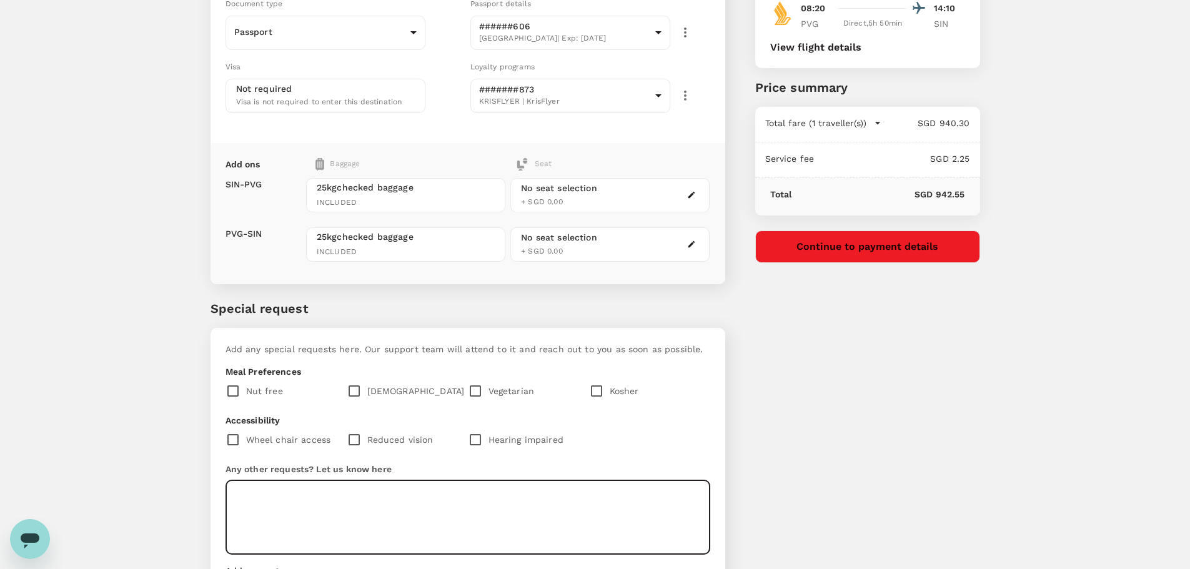
click at [288, 495] on textarea at bounding box center [468, 517] width 485 height 74
type textarea "Please book aisllle seat"
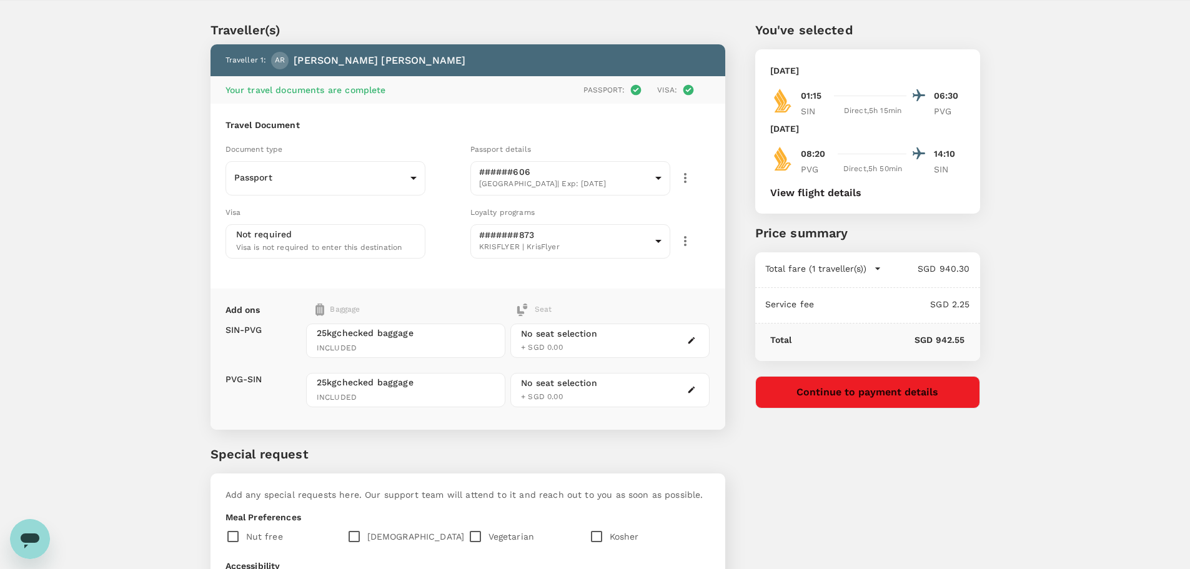
scroll to position [0, 0]
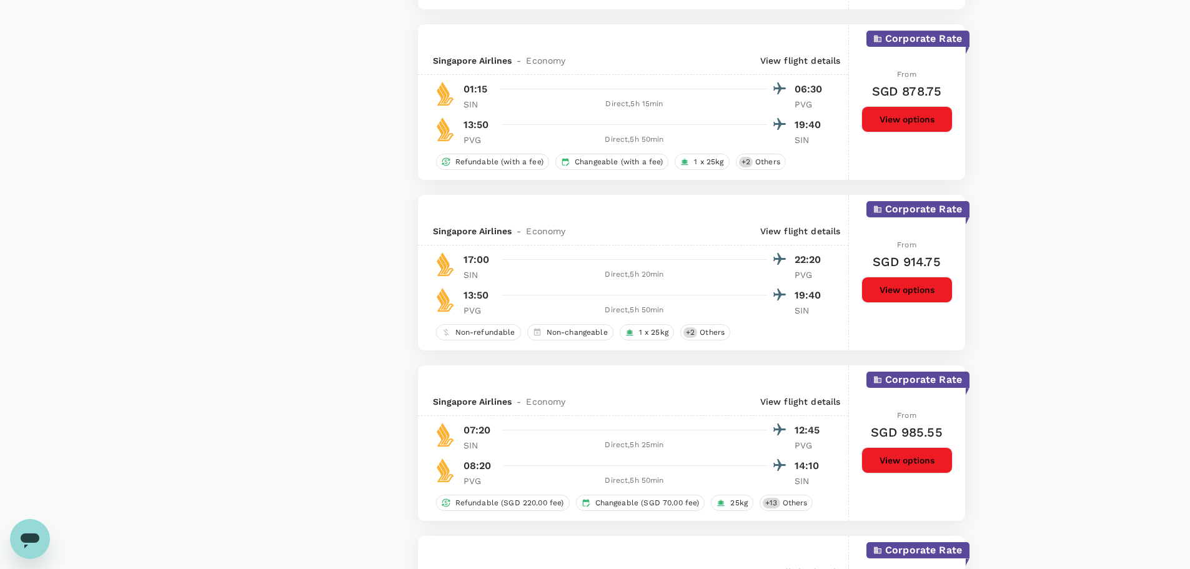
scroll to position [2000, 0]
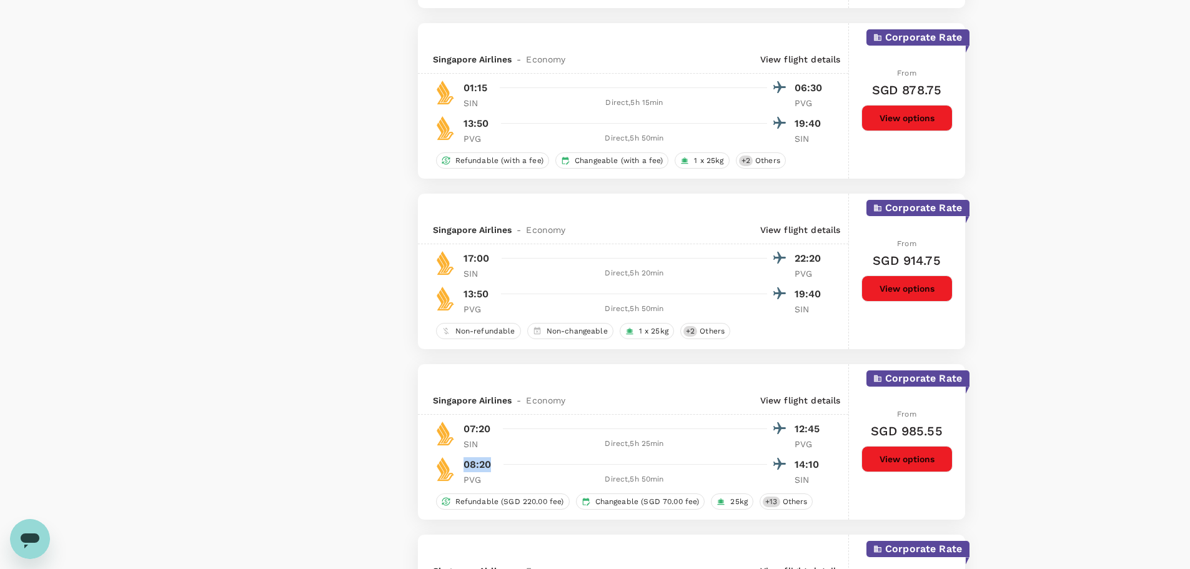
drag, startPoint x: 496, startPoint y: 462, endPoint x: 466, endPoint y: 466, distance: 30.3
click at [466, 466] on div "08:20 14:10" at bounding box center [645, 464] width 362 height 18
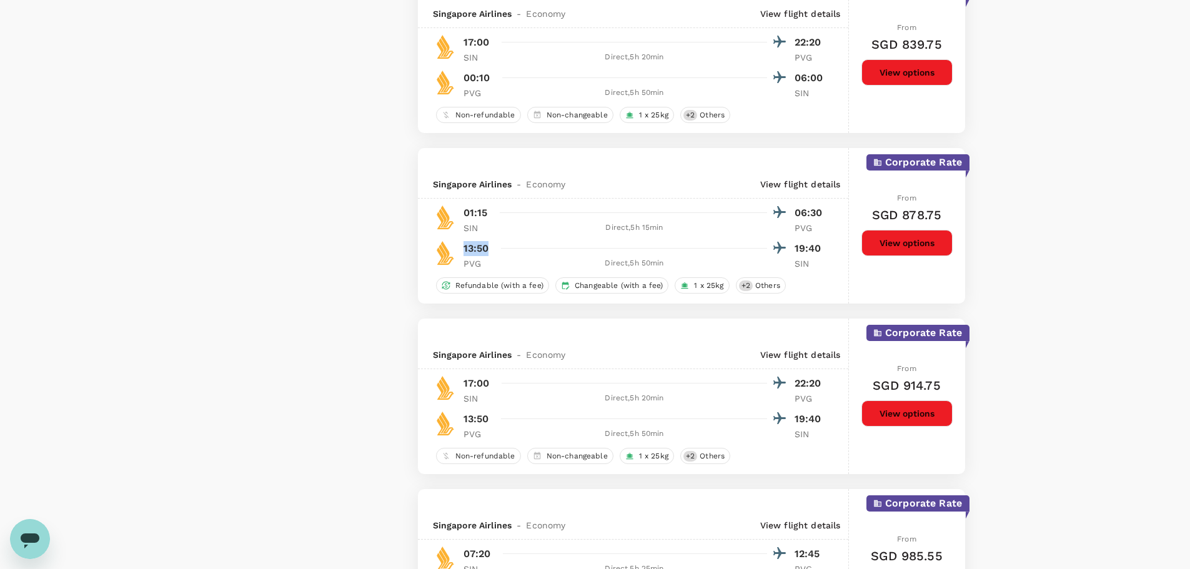
drag, startPoint x: 463, startPoint y: 247, endPoint x: 492, endPoint y: 246, distance: 29.4
click at [492, 246] on div "13:50 19:40" at bounding box center [645, 248] width 362 height 18
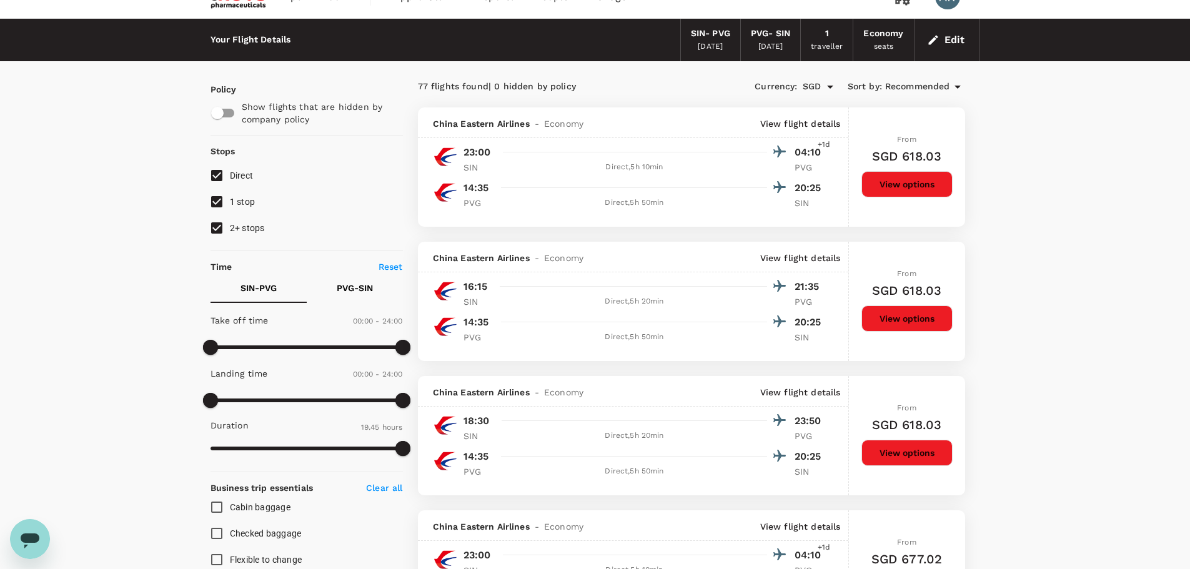
scroll to position [0, 0]
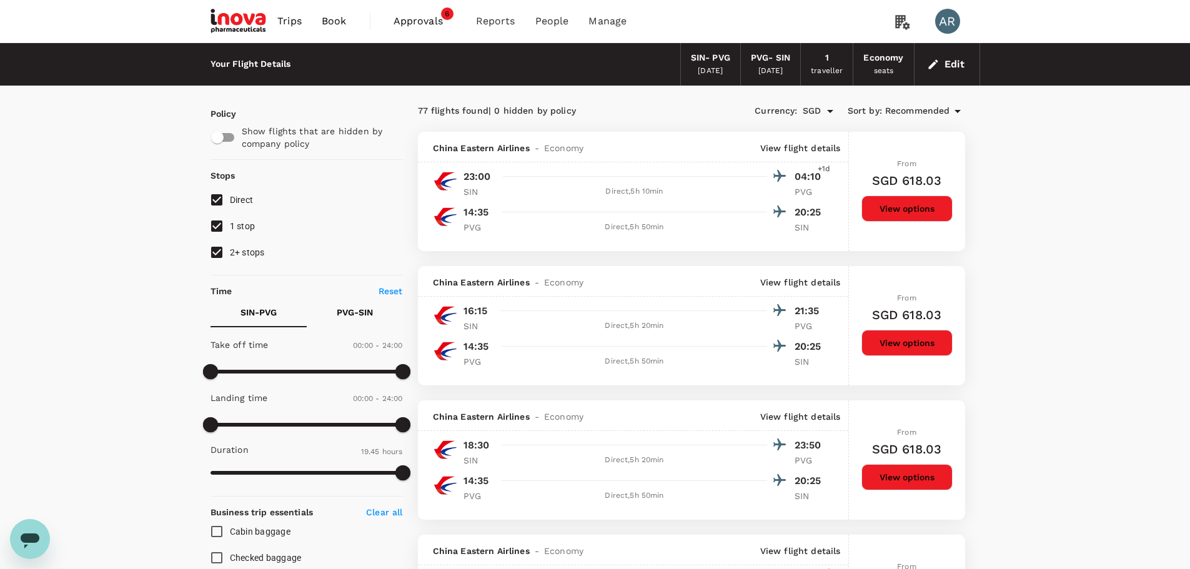
click at [329, 23] on span "Book" at bounding box center [334, 21] width 25 height 15
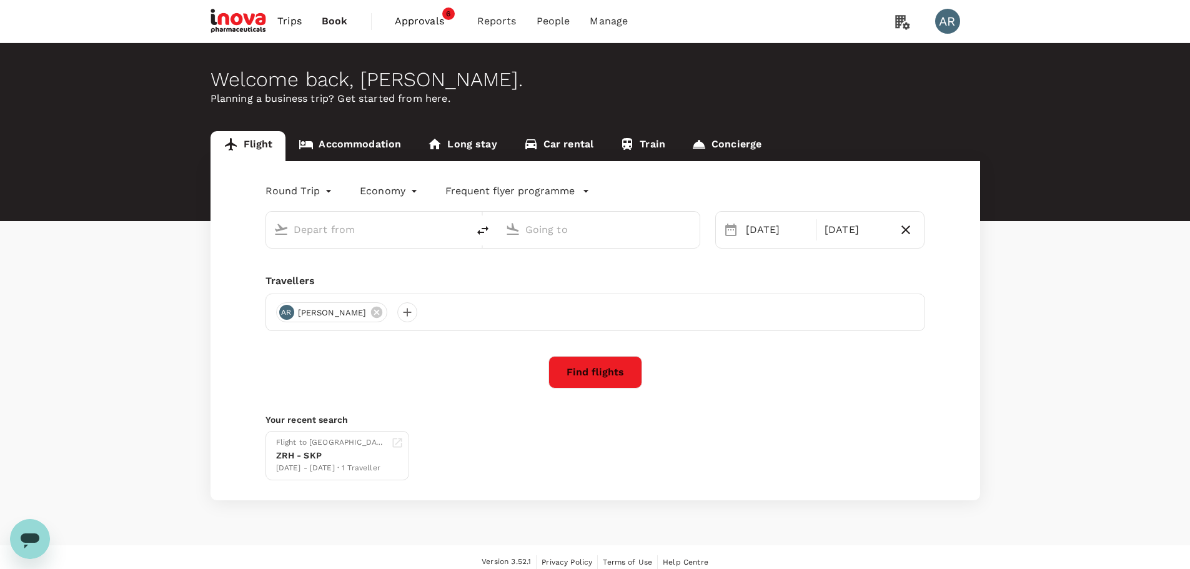
type input "Singapore Changi (SIN)"
type input "Shanghai Pudong Intl (PVG)"
type input "Singapore Changi (SIN)"
type input "Shanghai Pudong Intl (PVG)"
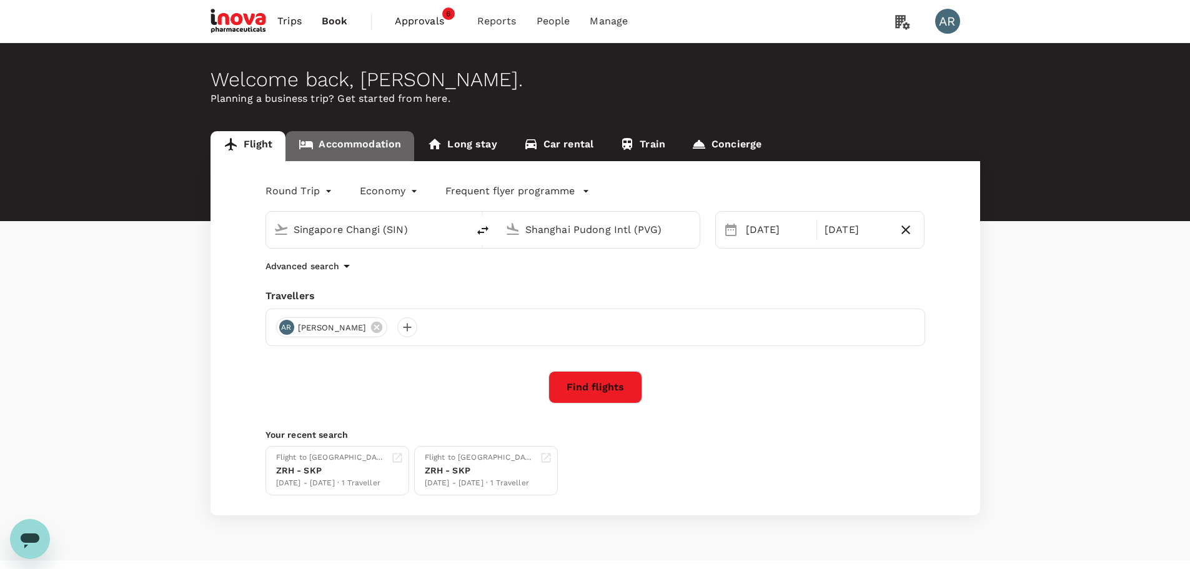
click at [362, 138] on link "Accommodation" at bounding box center [350, 146] width 129 height 30
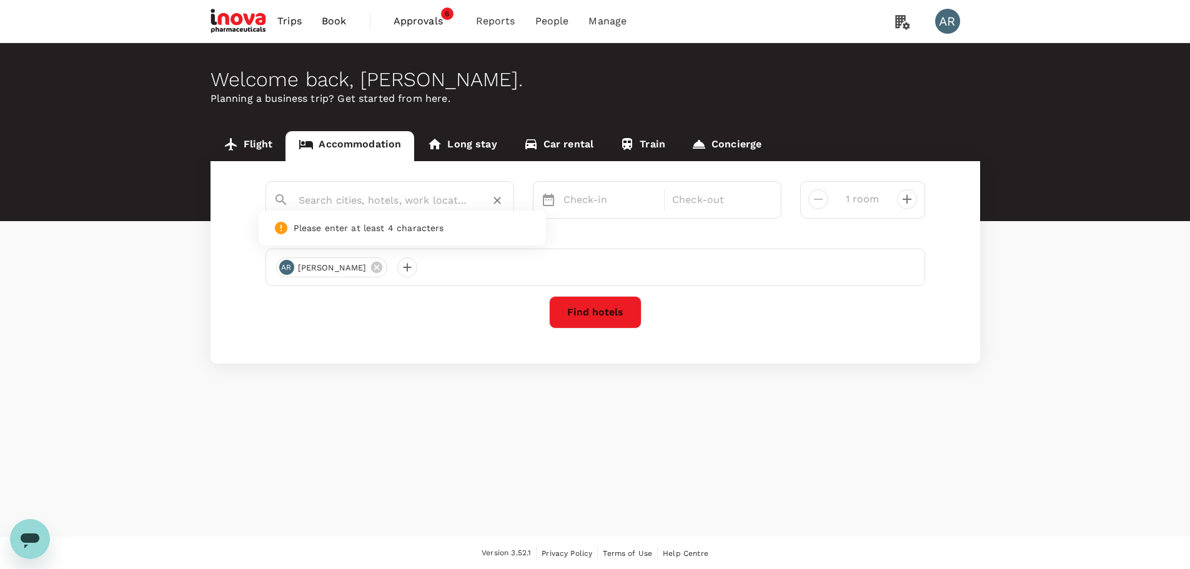
click at [395, 204] on input "text" at bounding box center [385, 200] width 172 height 19
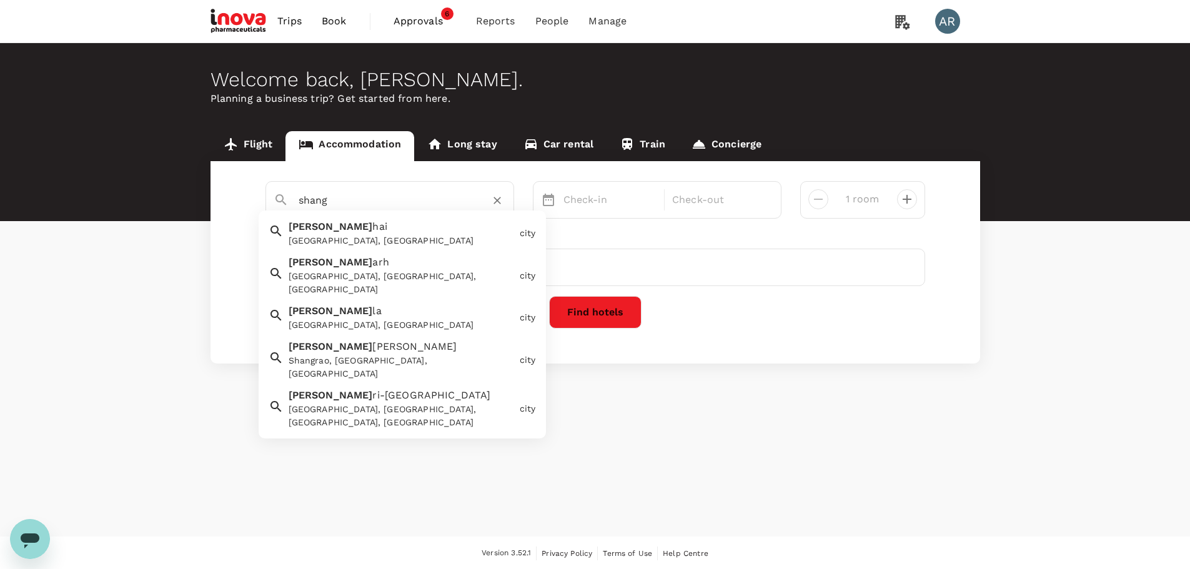
click at [439, 231] on div "Shang hai Shanghai, China" at bounding box center [399, 230] width 231 height 33
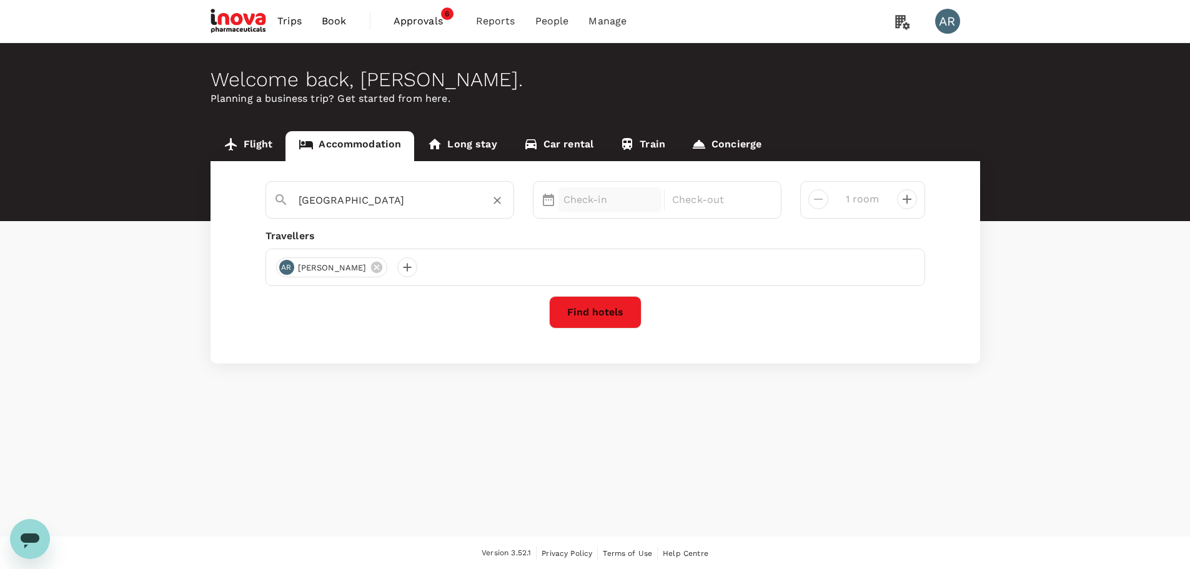
type input "Shanghai"
click at [569, 191] on div "Check-in" at bounding box center [611, 199] width 104 height 25
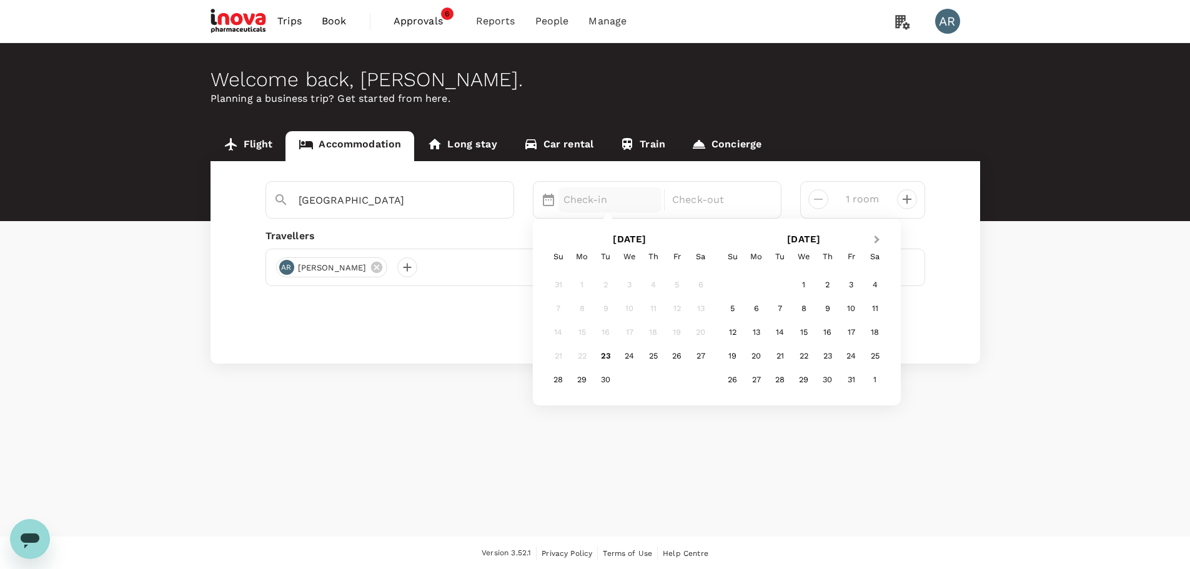
click at [881, 240] on button "Next Month" at bounding box center [878, 241] width 20 height 20
click at [762, 352] on div "17" at bounding box center [757, 356] width 24 height 24
click at [676, 359] on div "21" at bounding box center [677, 356] width 24 height 24
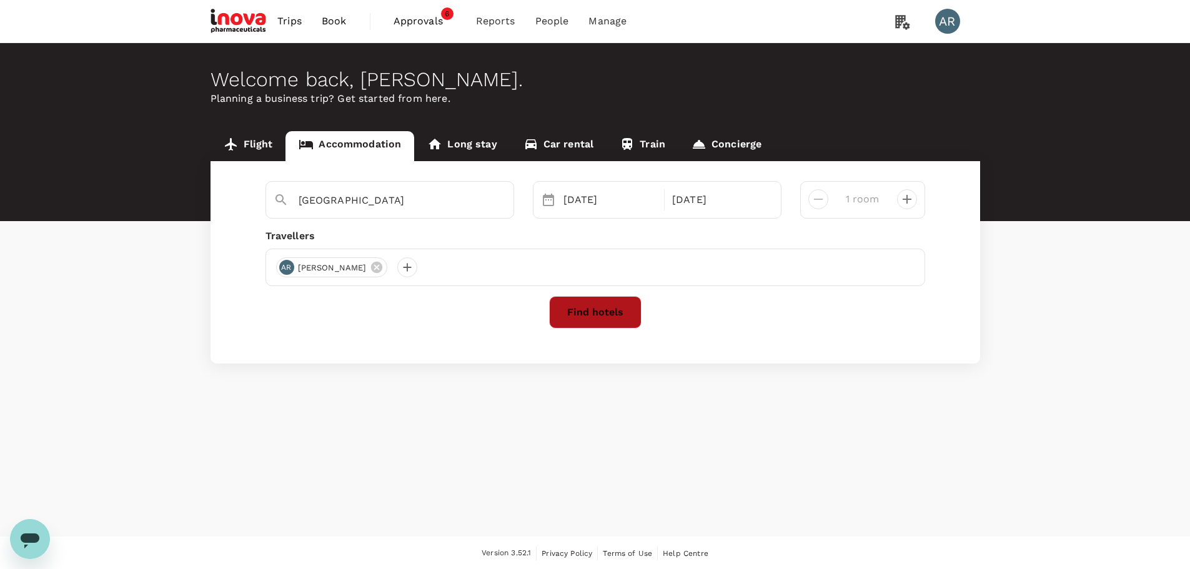
click at [617, 317] on button "Find hotels" at bounding box center [595, 312] width 92 height 32
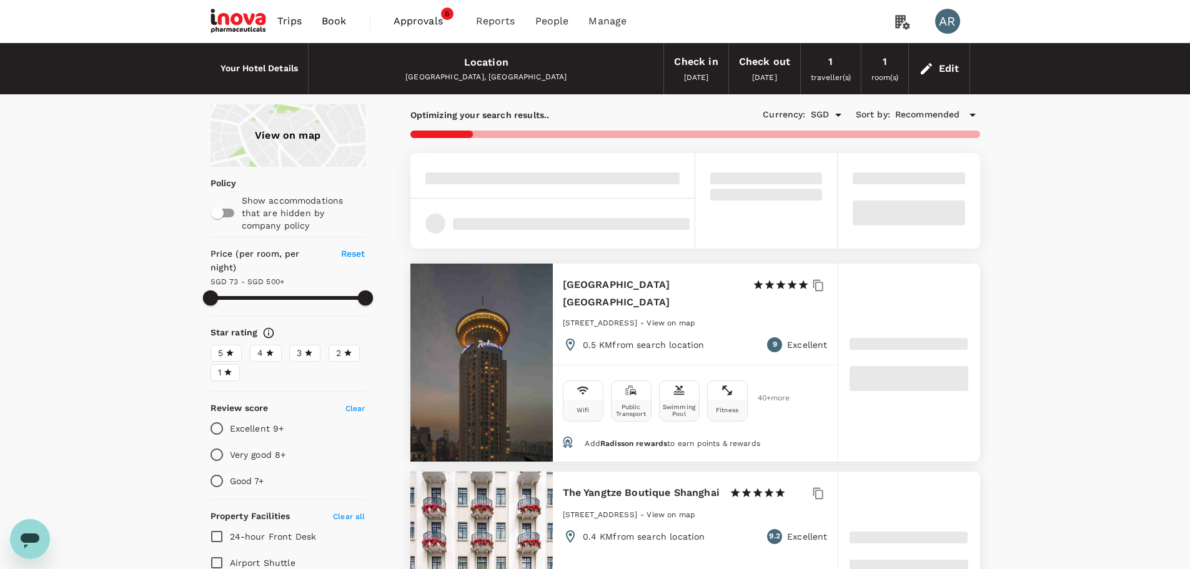
type input "499.76"
type input "65.76"
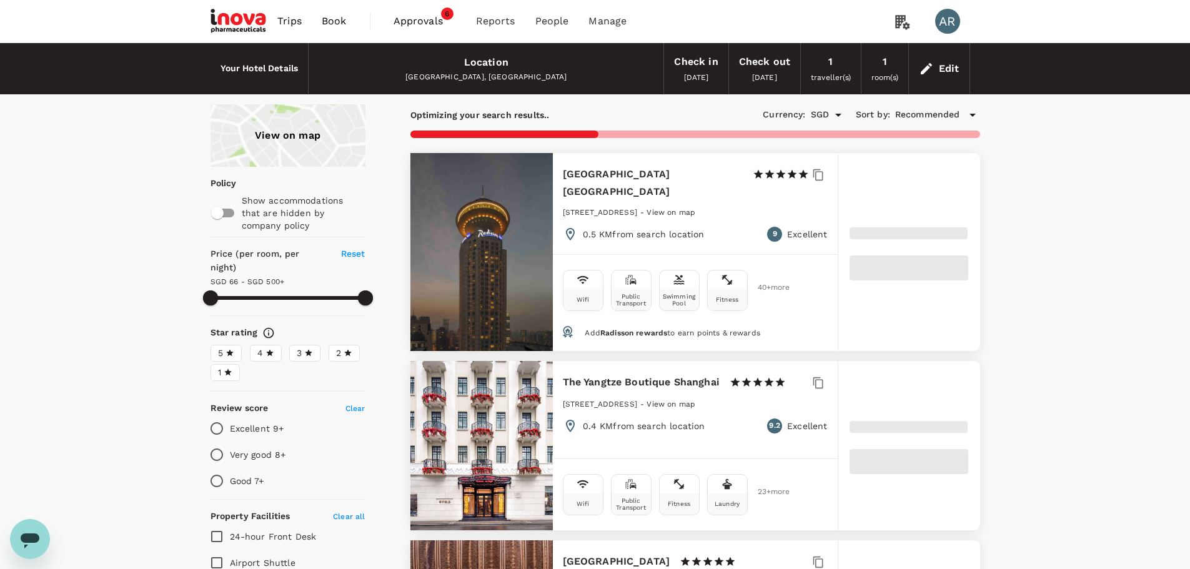
type input "499.59"
type input "17.59"
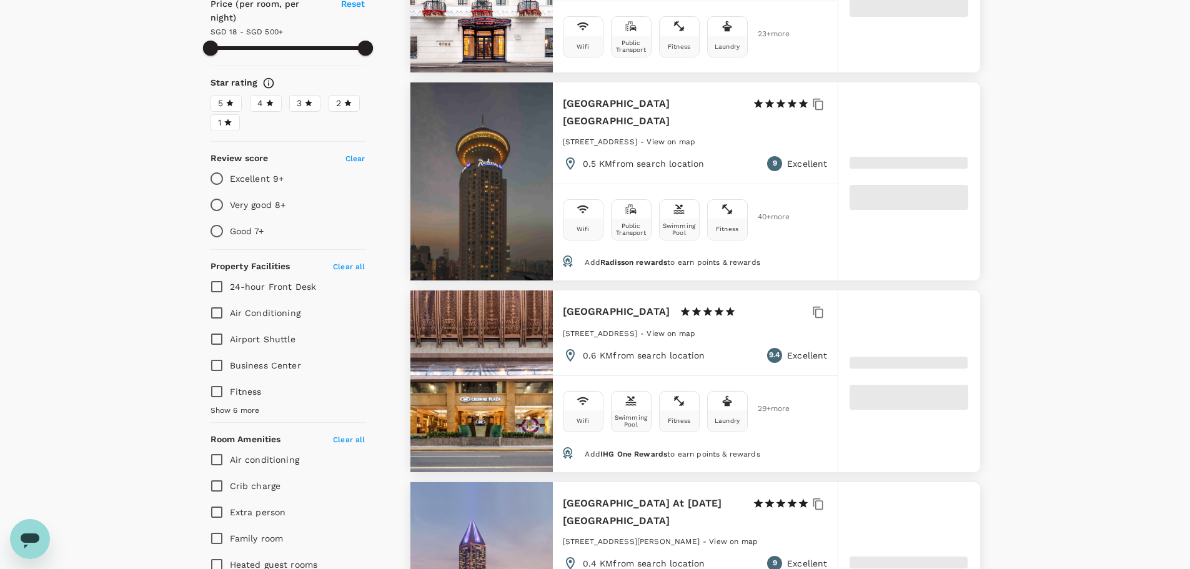
scroll to position [125, 0]
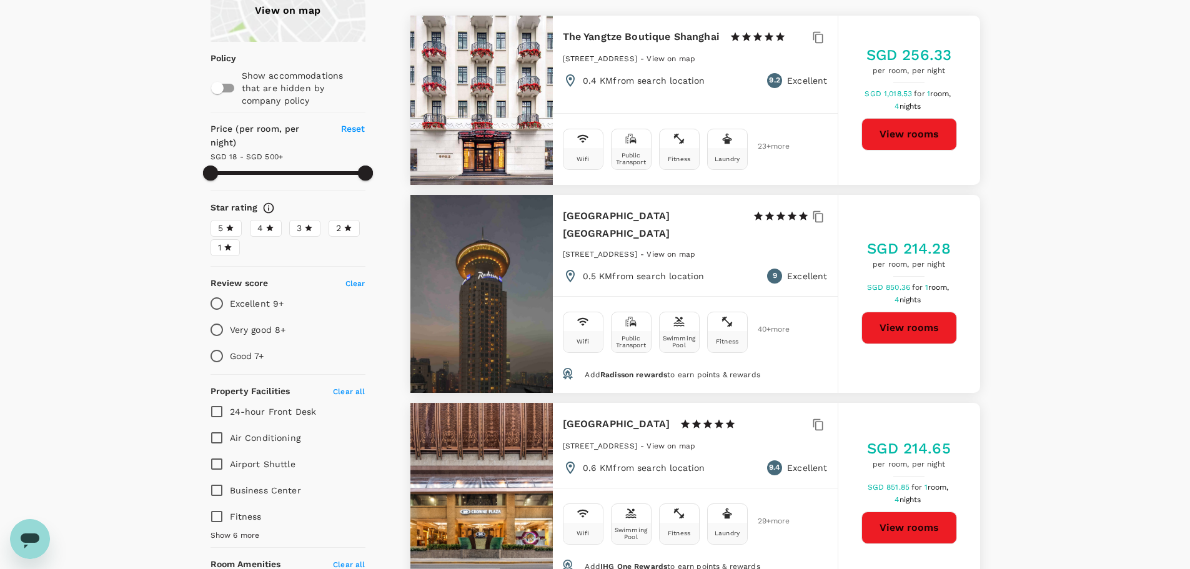
type input "499.59"
